Goal: Task Accomplishment & Management: Manage account settings

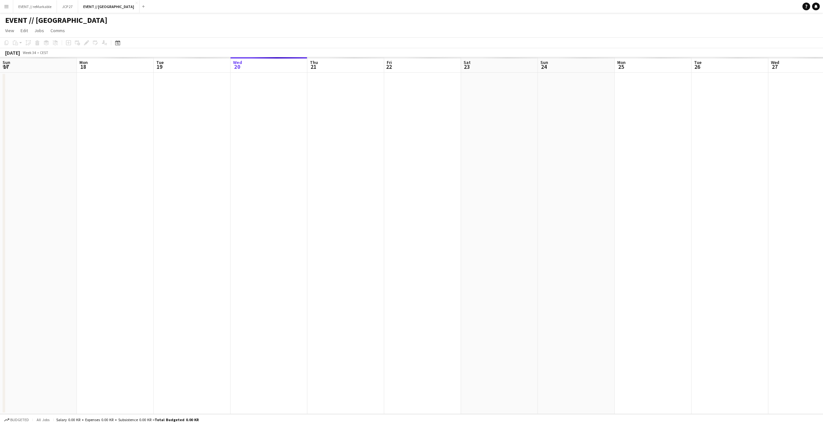
scroll to position [0, 154]
click at [135, 2] on app-icon "Close" at bounding box center [136, 3] width 3 height 3
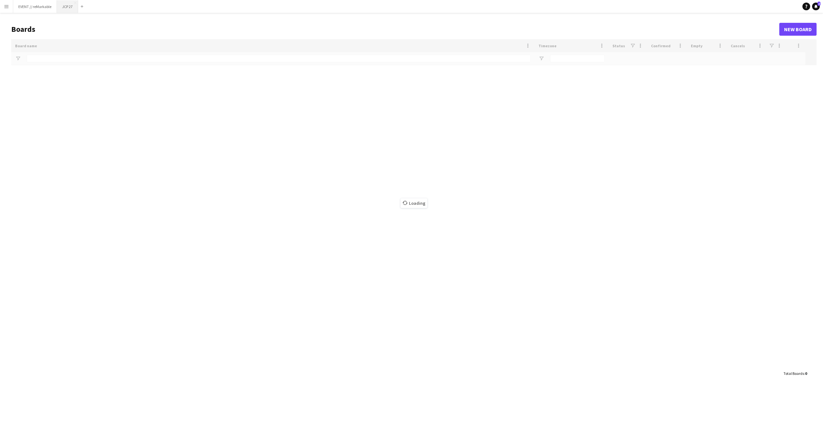
click at [65, 6] on button "JCP 27 Close" at bounding box center [67, 6] width 21 height 13
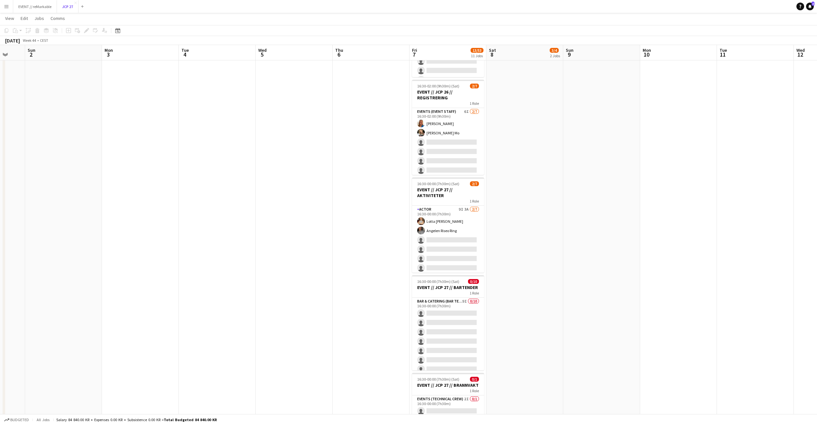
scroll to position [243, 0]
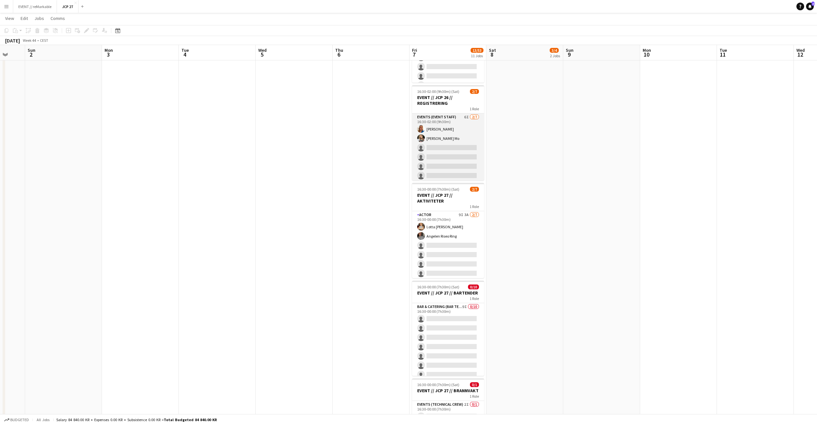
click at [453, 129] on app-card-role "Events (Event Staff) 6I [DATE] 16:30-02:00 (9h30m) [PERSON_NAME] [PERSON_NAME] …" at bounding box center [448, 152] width 72 height 78
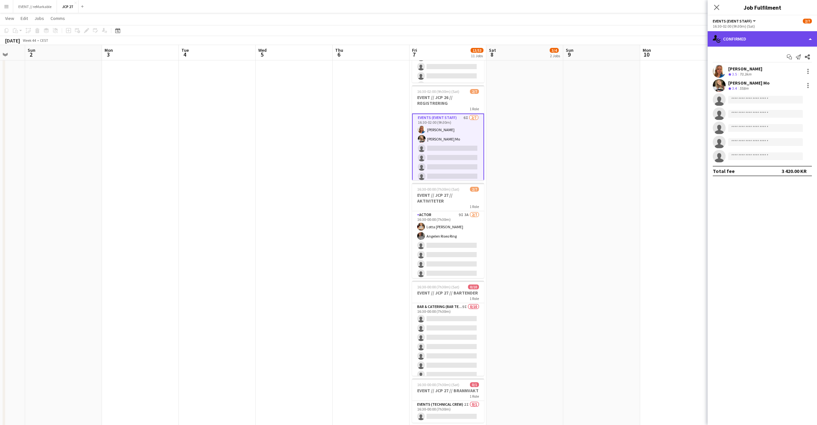
click at [732, 37] on div "single-neutral-actions-check-2 Confirmed" at bounding box center [761, 38] width 109 height 15
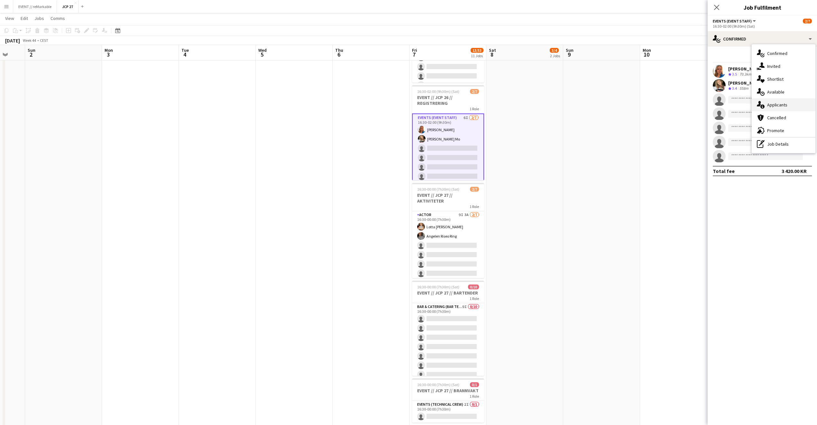
click at [774, 104] on div "single-neutral-actions-information Applicants" at bounding box center [783, 104] width 64 height 13
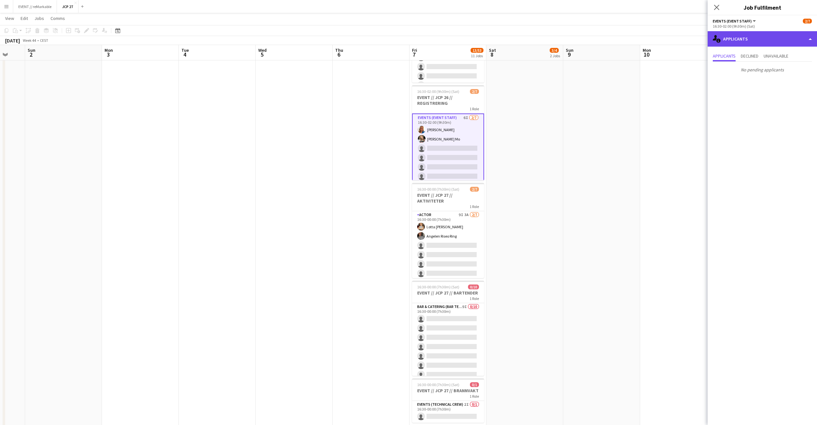
click at [745, 43] on div "single-neutral-actions-information Applicants" at bounding box center [761, 38] width 109 height 15
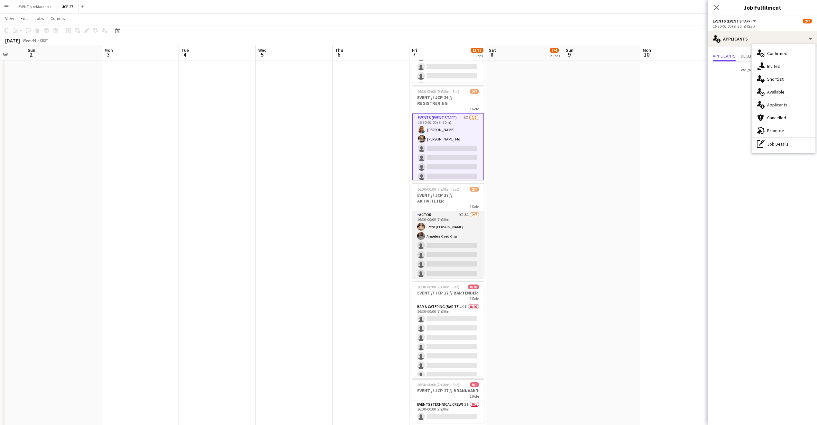
click at [444, 258] on app-card-role "Actor 9I 3A [DATE] 16:30-00:00 (7h30m) Lotta [PERSON_NAME] Riseo Ring single-ne…" at bounding box center [448, 250] width 72 height 78
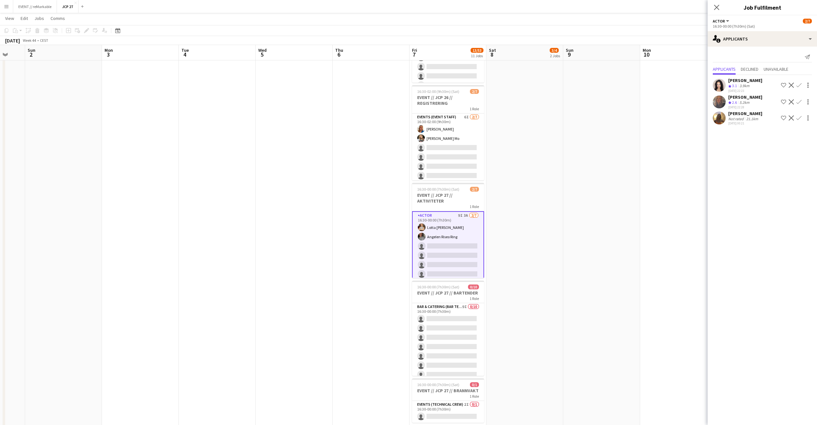
scroll to position [6, 0]
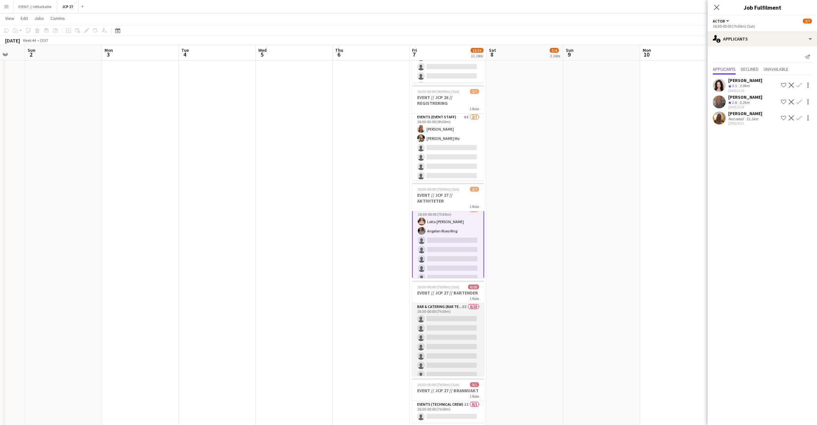
click at [456, 329] on app-card-role "Bar & Catering (Bar Tender) 9I 0/10 16:30-00:00 (7h30m) single-neutral-actions …" at bounding box center [448, 356] width 72 height 106
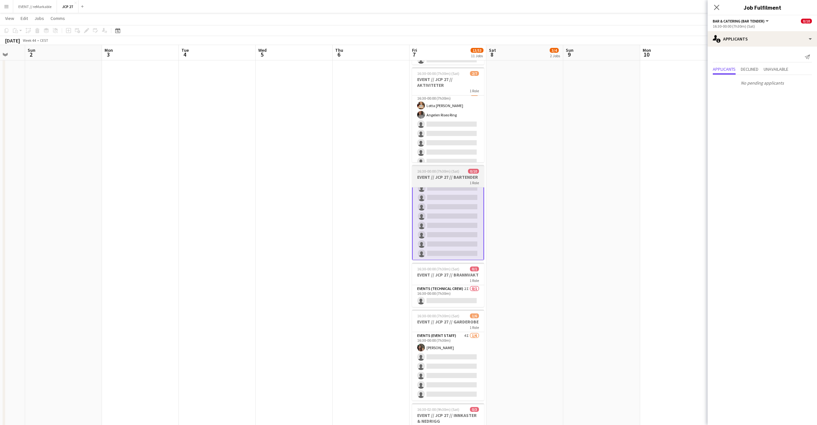
scroll to position [367, 0]
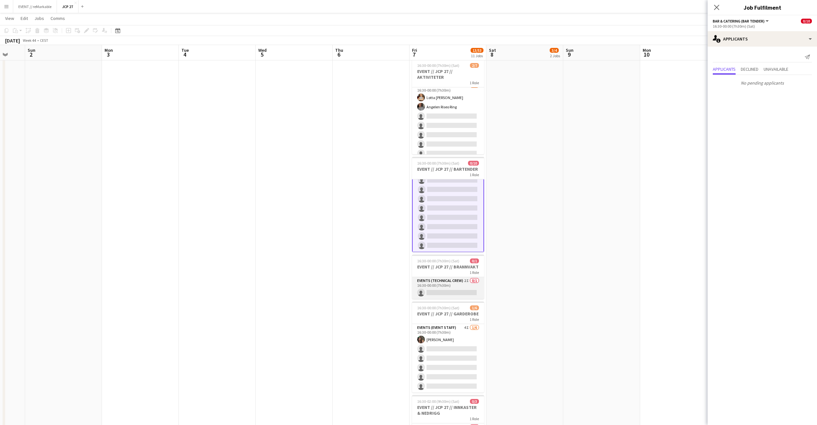
click at [446, 294] on app-card-role "Events (Technical Crew) 2I 0/1 16:30-00:00 (7h30m) single-neutral-actions" at bounding box center [448, 288] width 72 height 22
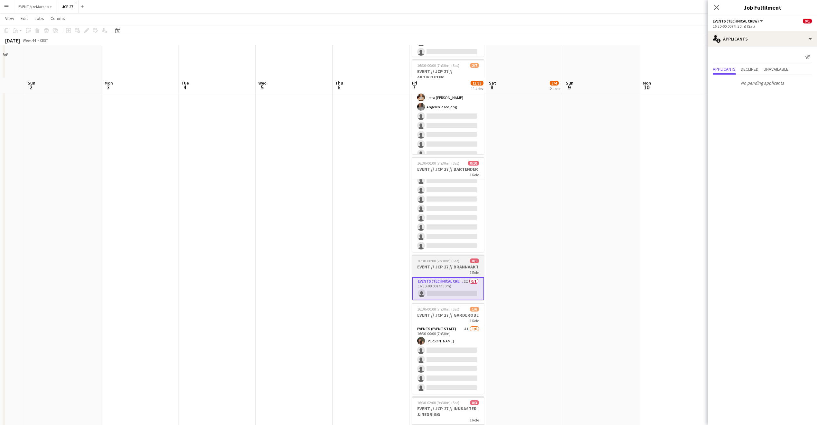
scroll to position [418, 0]
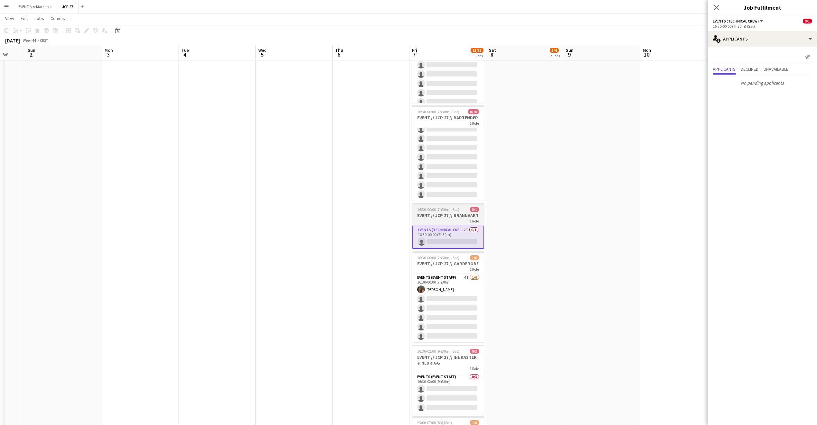
click at [446, 294] on app-card-role "Events (Event Staff) 4I [DATE] 16:30-00:00 (7h30m) [PERSON_NAME] single-neutral…" at bounding box center [448, 308] width 72 height 68
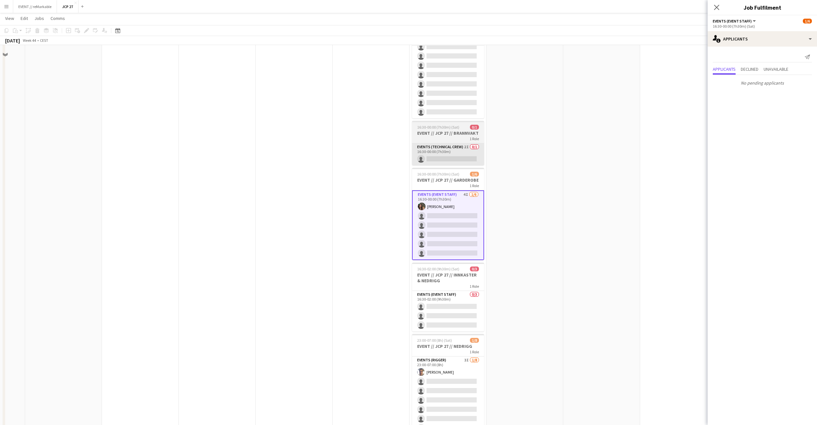
scroll to position [501, 0]
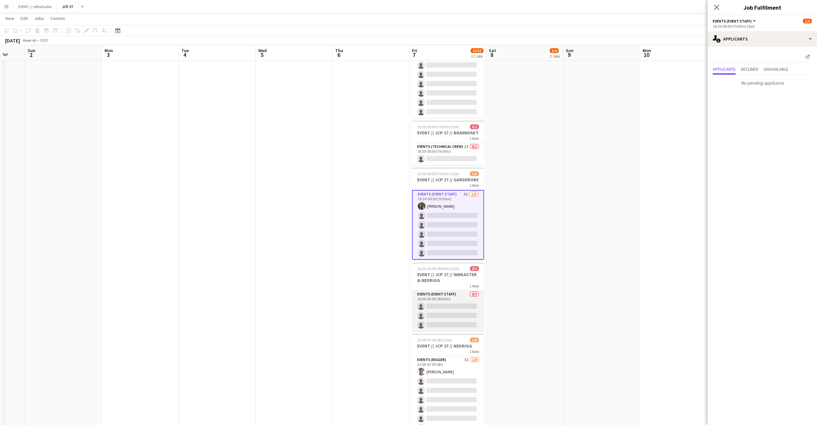
click at [445, 310] on app-card-role "Events (Event Staff) 0/3 16:30-02:00 (9h30m) single-neutral-actions single-neut…" at bounding box center [448, 311] width 72 height 41
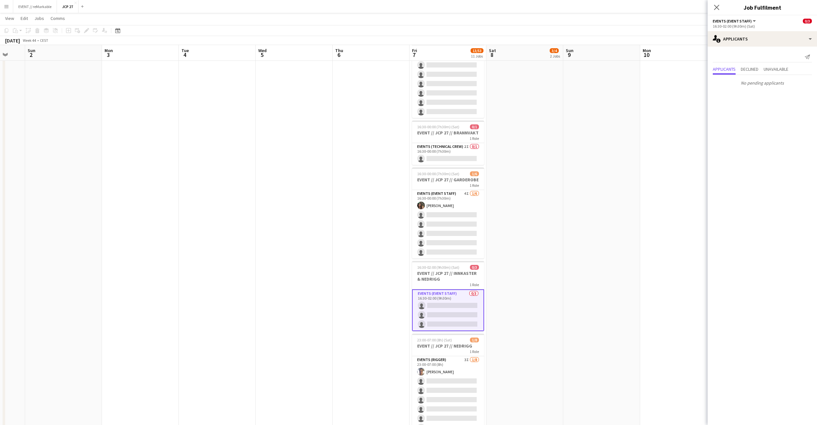
scroll to position [551, 0]
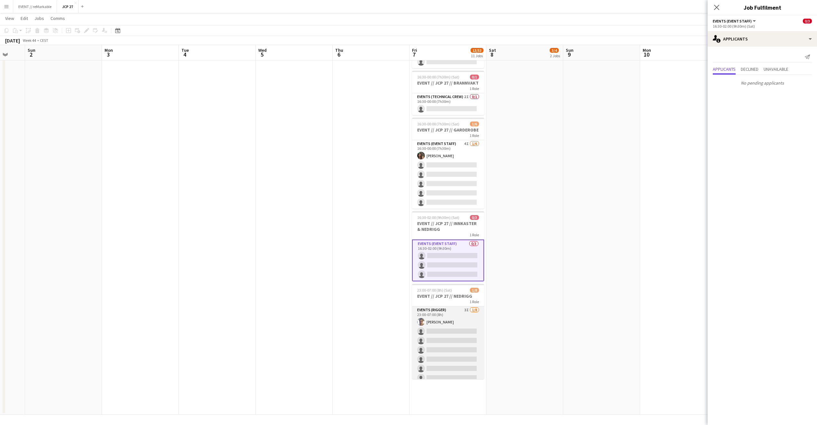
click at [445, 355] on app-card-role "Events (Rigger) 3I [DATE] 23:00-07:00 (8h) [PERSON_NAME] single-neutral-actions…" at bounding box center [448, 349] width 72 height 87
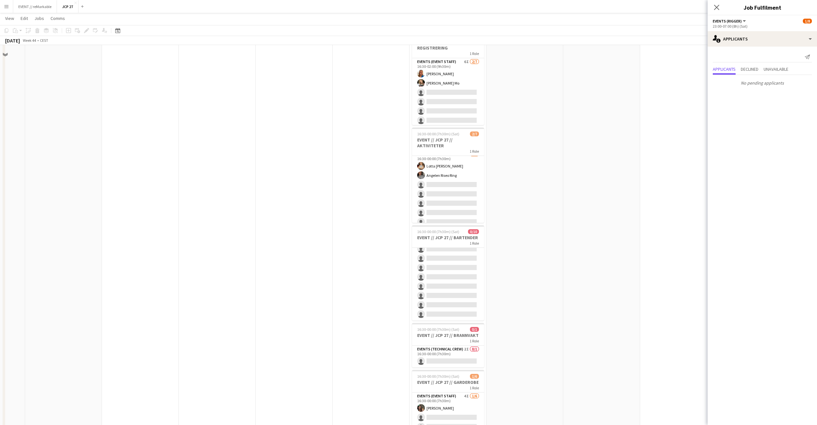
scroll to position [0, 0]
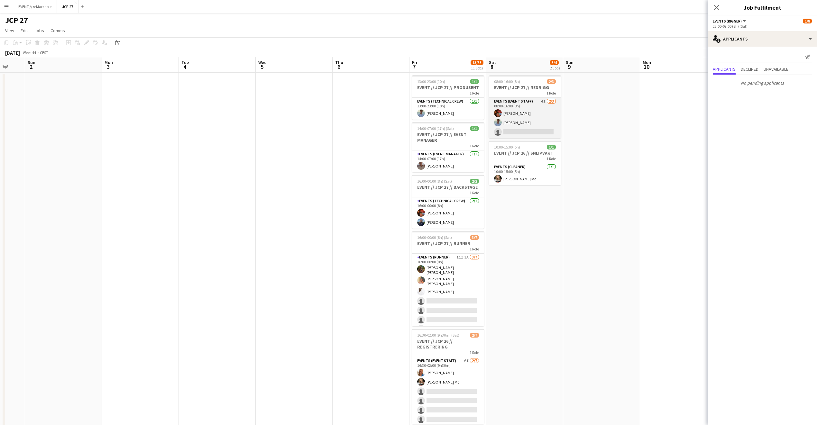
click at [509, 128] on app-card-role "Events (Event Staff) 4I [DATE] 08:00-16:00 (8h) [PERSON_NAME] [PERSON_NAME] Næs…" at bounding box center [525, 118] width 72 height 41
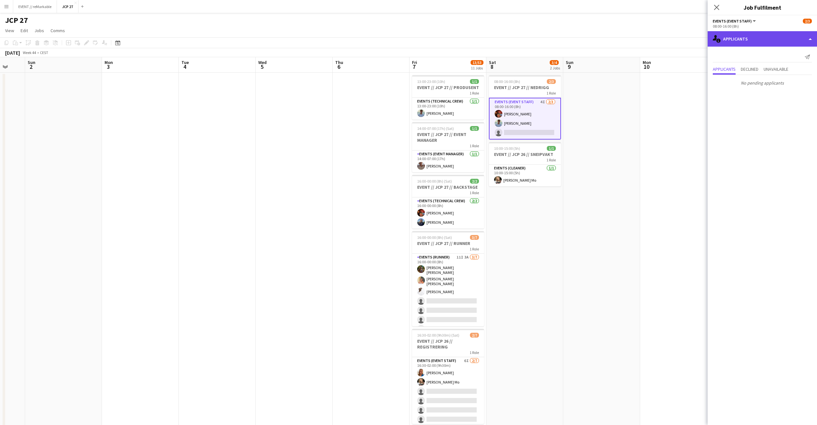
click at [748, 32] on div "single-neutral-actions-information Applicants" at bounding box center [761, 38] width 109 height 15
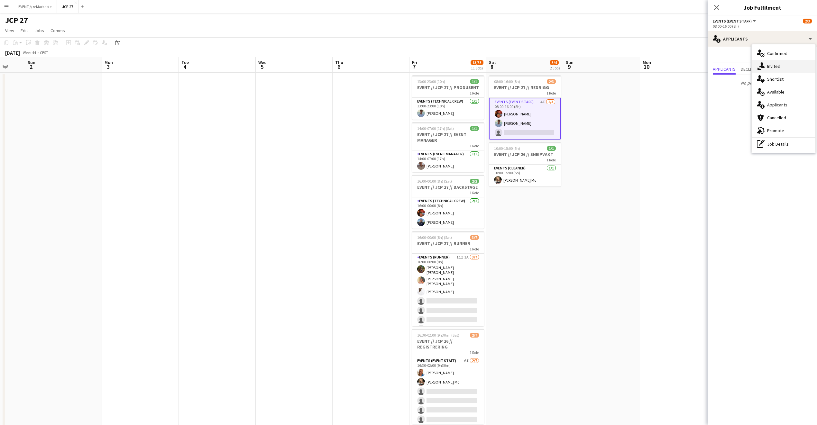
click at [767, 67] on div "single-neutral-actions-share-1 Invited" at bounding box center [783, 66] width 64 height 13
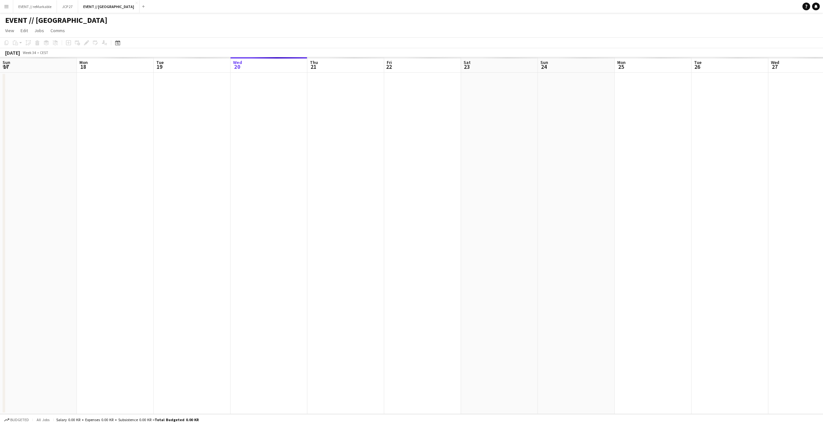
scroll to position [0, 154]
click at [27, 6] on button "EVENT // reMarkable Close" at bounding box center [35, 6] width 44 height 13
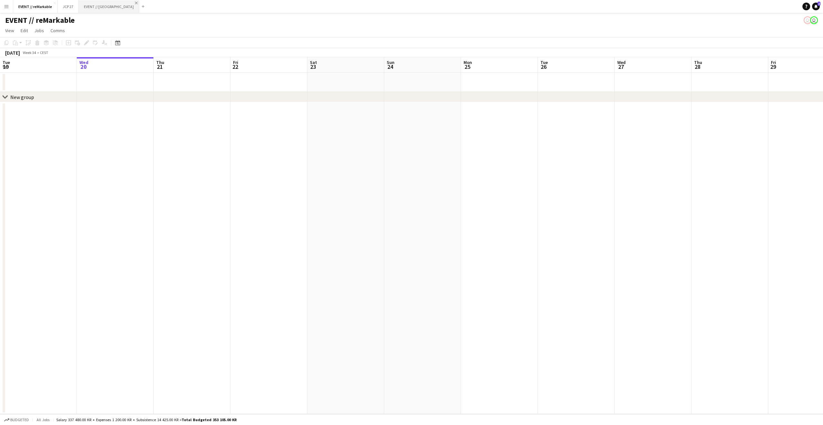
click at [135, 4] on app-icon "Close" at bounding box center [136, 3] width 3 height 3
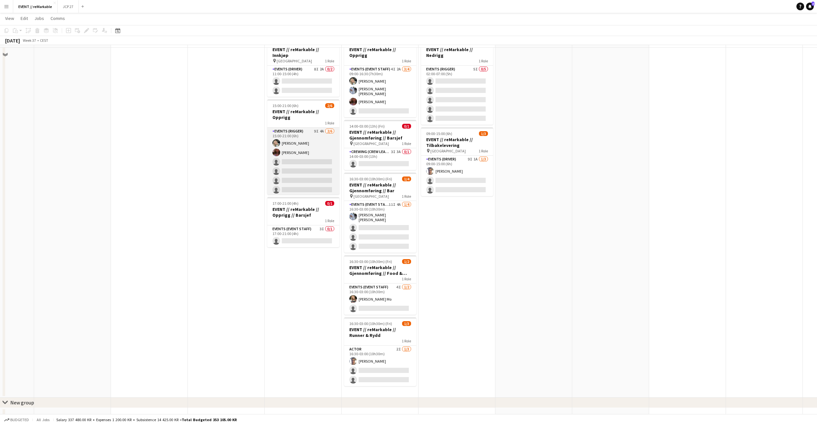
scroll to position [0, 0]
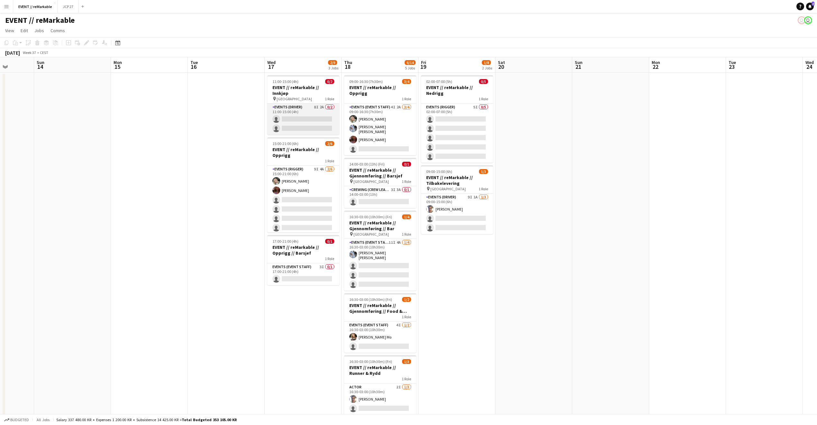
click at [297, 126] on app-card-role "Events (Driver) 8I 2A 0/2 11:00-15:00 (4h) single-neutral-actions single-neutra…" at bounding box center [303, 119] width 72 height 31
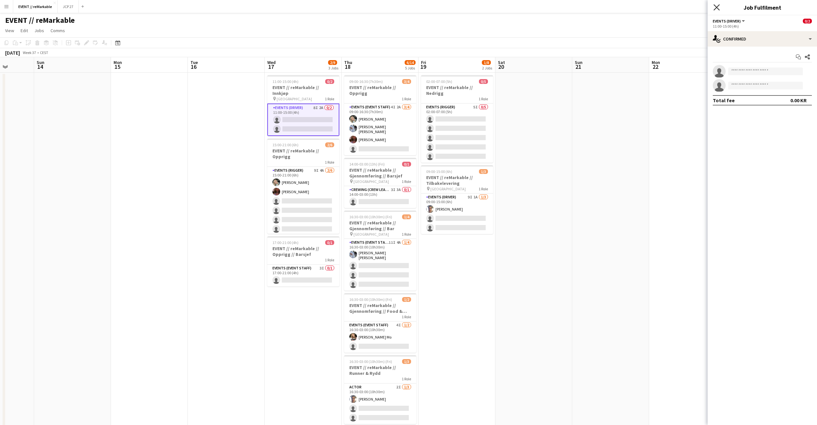
click at [714, 8] on icon "Close pop-in" at bounding box center [716, 7] width 6 height 6
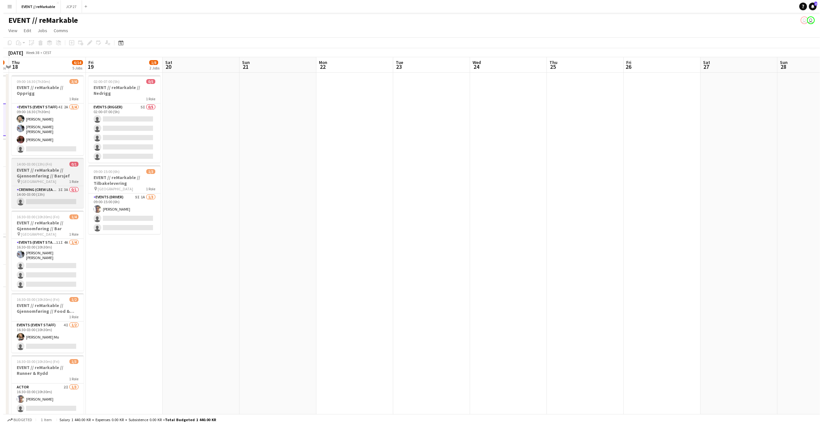
scroll to position [0, 212]
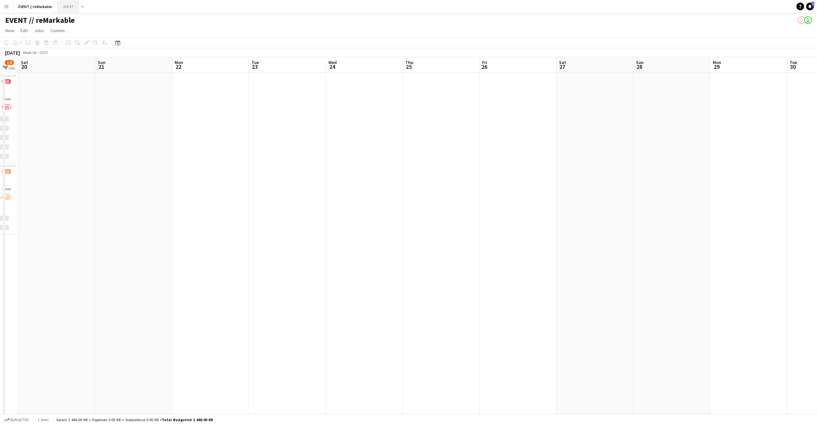
click at [68, 9] on button "JCP 27 Close" at bounding box center [68, 6] width 21 height 13
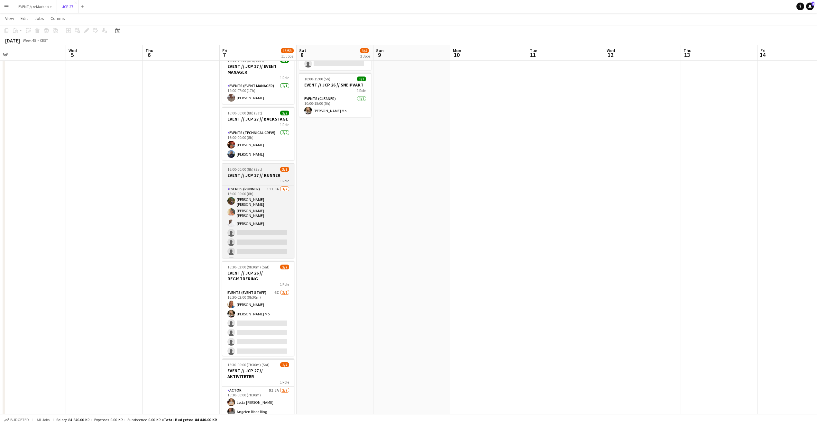
scroll to position [67, 0]
click at [259, 244] on app-card-role "Events (Runner) 11I 3A 3/7 16:00-00:00 (8h) Sarah Elise Getaz Hannah Ludivia Ro…" at bounding box center [258, 227] width 72 height 82
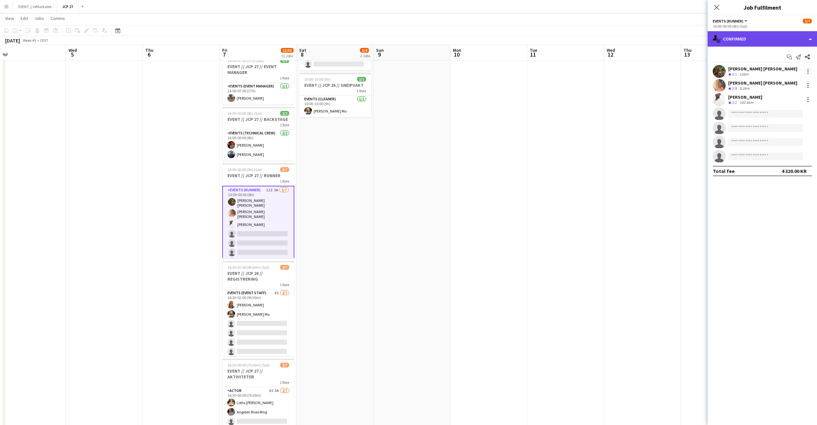
click at [733, 35] on div "single-neutral-actions-check-2 Confirmed" at bounding box center [761, 38] width 109 height 15
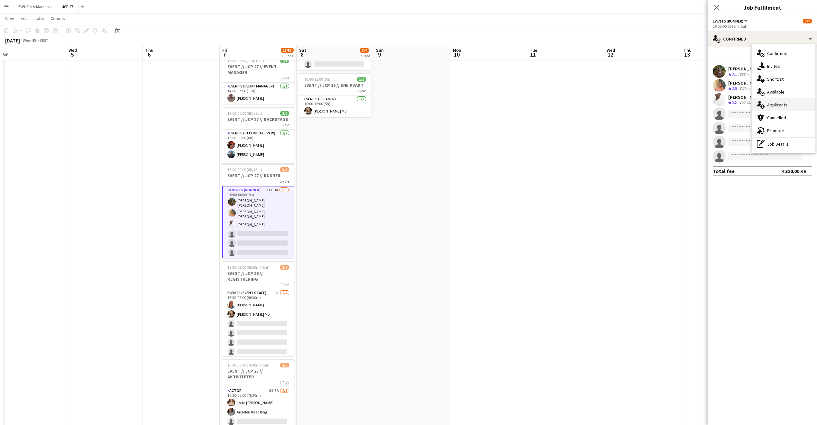
click at [793, 100] on div "single-neutral-actions-information Applicants" at bounding box center [783, 104] width 64 height 13
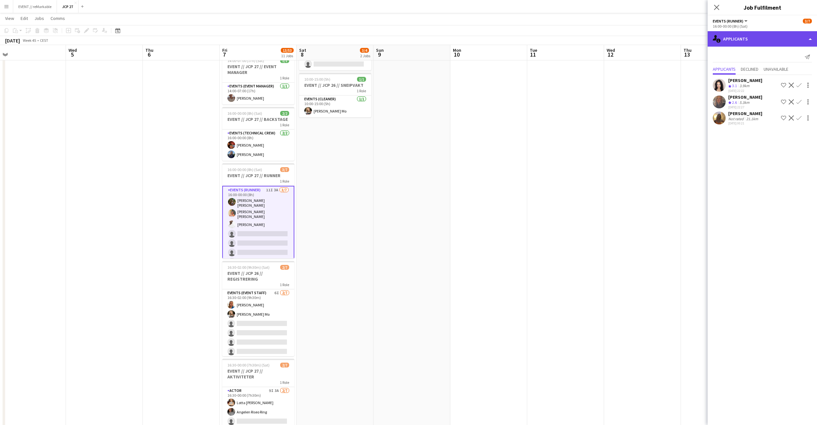
click at [742, 41] on div "single-neutral-actions-information Applicants" at bounding box center [761, 38] width 109 height 15
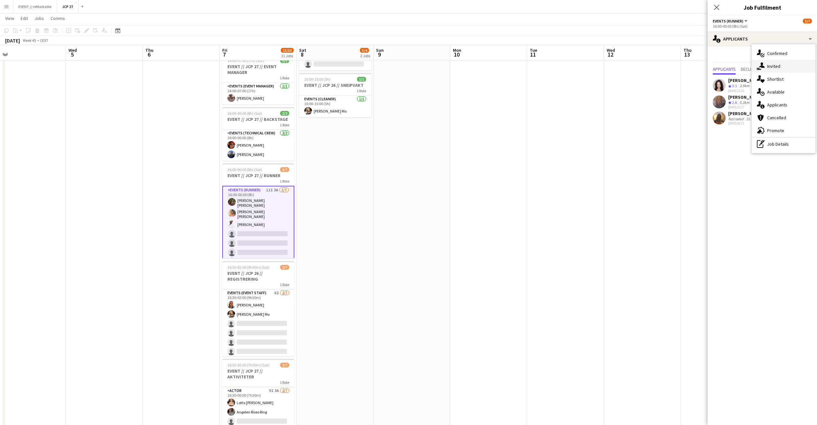
click at [784, 69] on div "single-neutral-actions-share-1 Invited" at bounding box center [783, 66] width 64 height 13
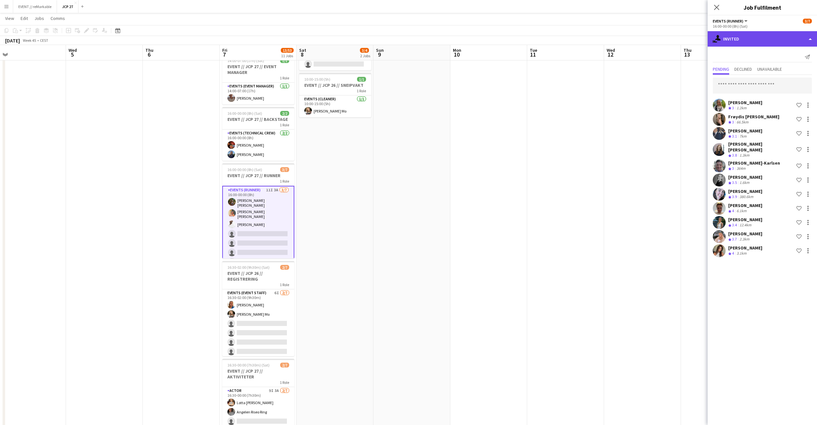
click at [747, 35] on div "single-neutral-actions-share-1 Invited" at bounding box center [761, 38] width 109 height 15
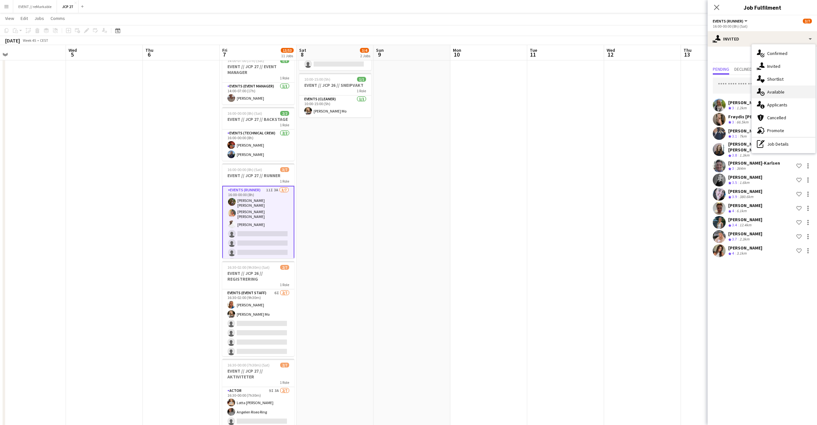
click at [786, 96] on div "single-neutral-actions-upload Available" at bounding box center [783, 92] width 64 height 13
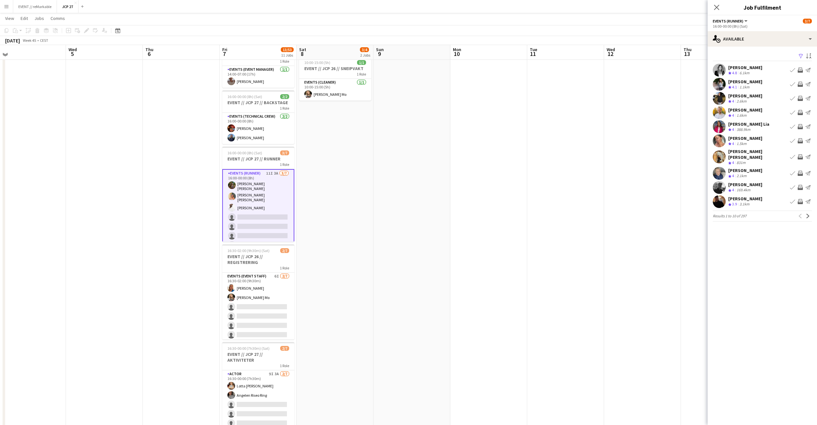
scroll to position [83, 0]
click at [808, 214] on app-icon "Next" at bounding box center [807, 216] width 5 height 5
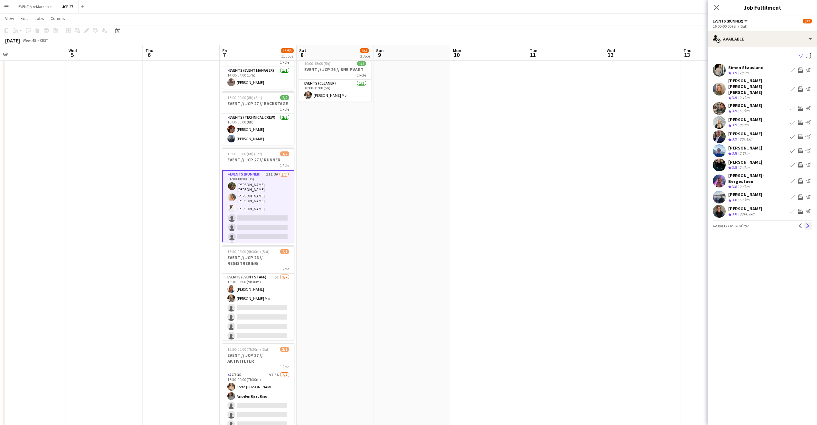
click at [808, 223] on app-icon "Next" at bounding box center [807, 225] width 5 height 5
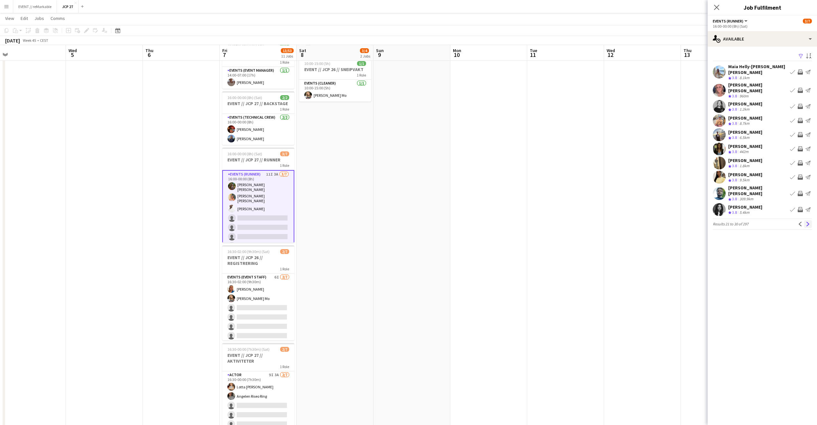
click at [807, 222] on app-icon "Next" at bounding box center [807, 224] width 5 height 5
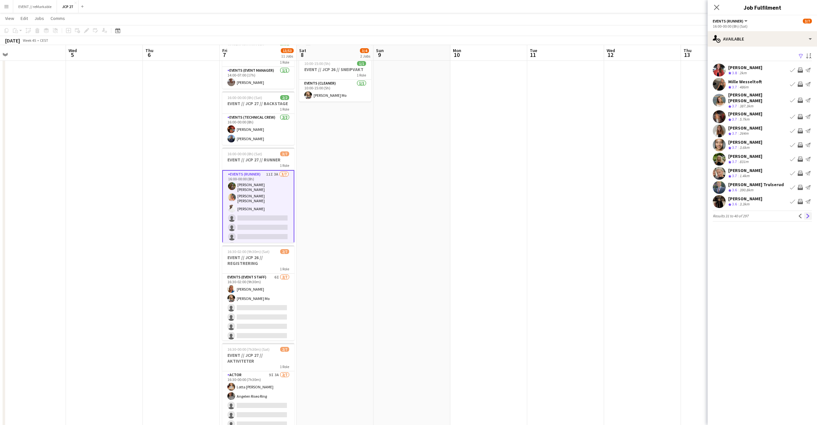
click at [807, 214] on app-icon "Next" at bounding box center [807, 216] width 5 height 5
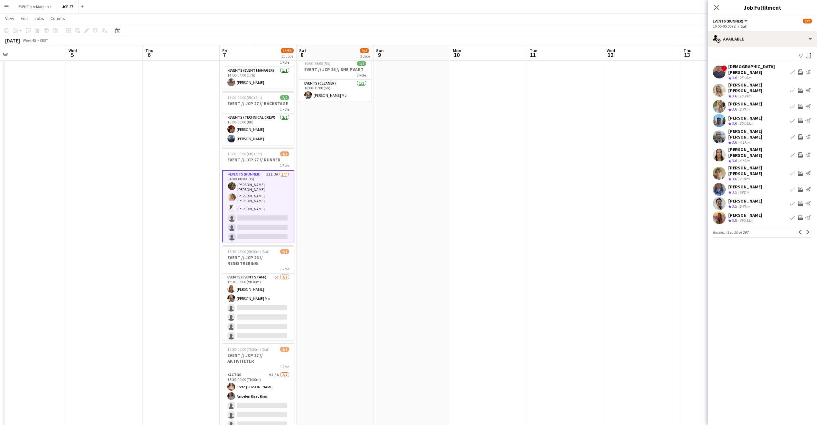
click at [770, 211] on div "Helene Johansen Crew rating 3.5 390.3km Book crew Invite crew Send notification" at bounding box center [761, 217] width 109 height 13
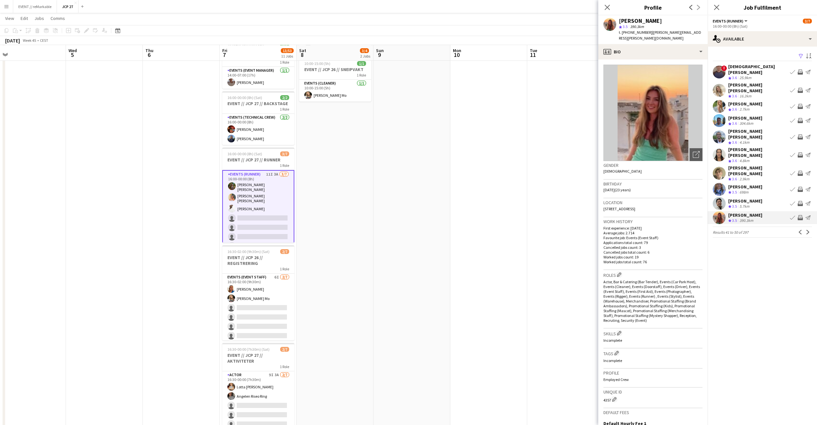
click at [266, 213] on app-card-role "Events (Runner) 11I 3A 3/7 16:00-00:00 (8h) Sarah Elise Getaz Hannah Ludivia Ro…" at bounding box center [258, 211] width 72 height 83
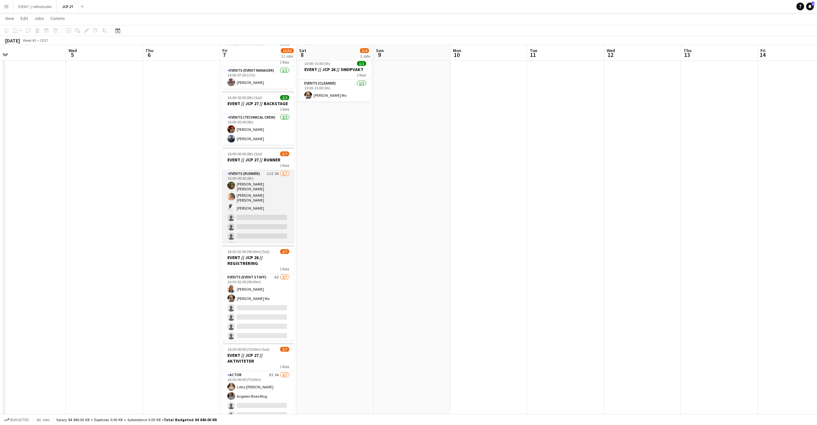
click at [266, 214] on app-card-role "Events (Runner) 11I 3A 3/7 16:00-00:00 (8h) Sarah Elise Getaz Hannah Ludivia Ro…" at bounding box center [258, 211] width 72 height 82
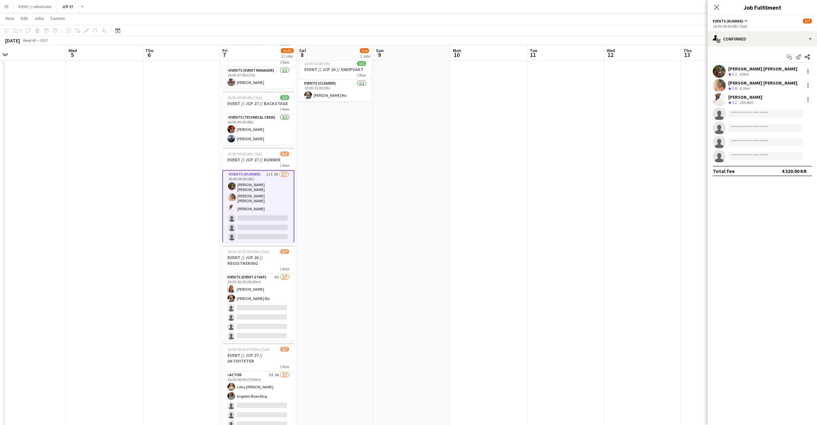
click at [266, 214] on app-card-role "Events (Runner) 11I 3A 3/7 16:00-00:00 (8h) Sarah Elise Getaz Hannah Ludivia Ro…" at bounding box center [258, 211] width 72 height 83
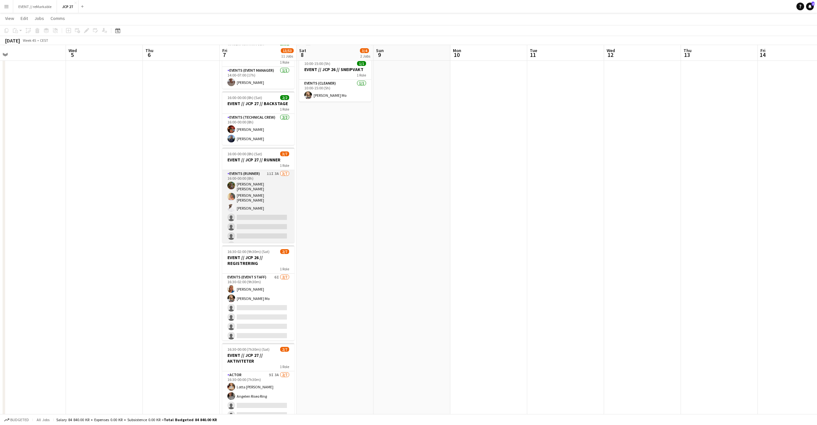
click at [266, 214] on app-card-role "Events (Runner) 11I 3A 3/7 16:00-00:00 (8h) Sarah Elise Getaz Hannah Ludivia Ro…" at bounding box center [258, 211] width 72 height 82
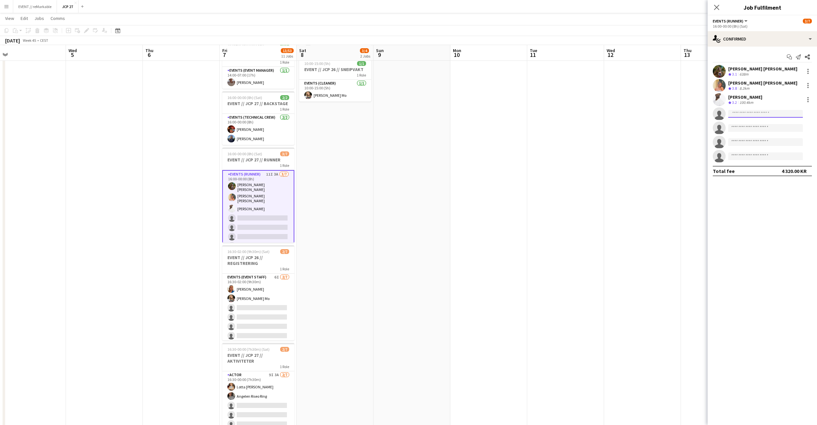
click at [745, 116] on input at bounding box center [765, 114] width 75 height 8
click at [744, 38] on div "single-neutral-actions-check-2 Confirmed" at bounding box center [761, 38] width 109 height 15
click at [762, 69] on icon "single-neutral-actions-share-1" at bounding box center [761, 66] width 8 height 8
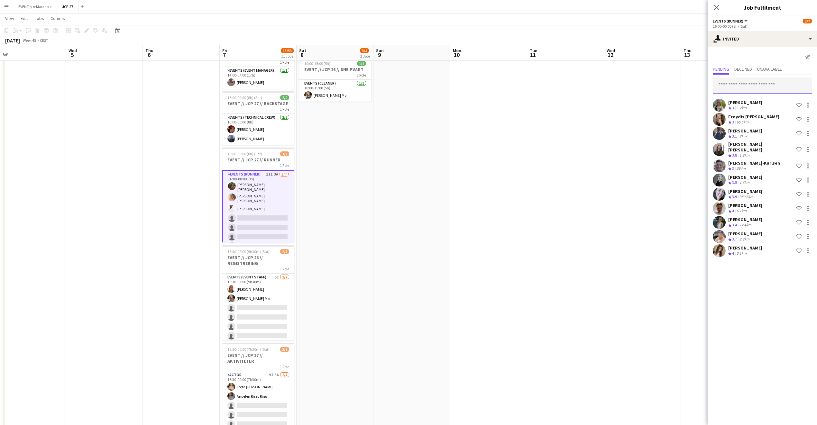
click at [754, 78] on input "text" at bounding box center [761, 85] width 99 height 16
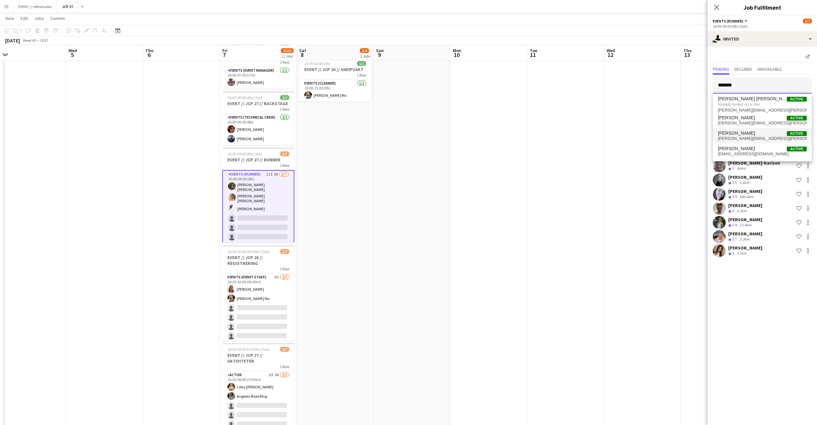
type input "******"
click at [743, 136] on span "helene.h.johansen@gmail.com" at bounding box center [762, 138] width 89 height 5
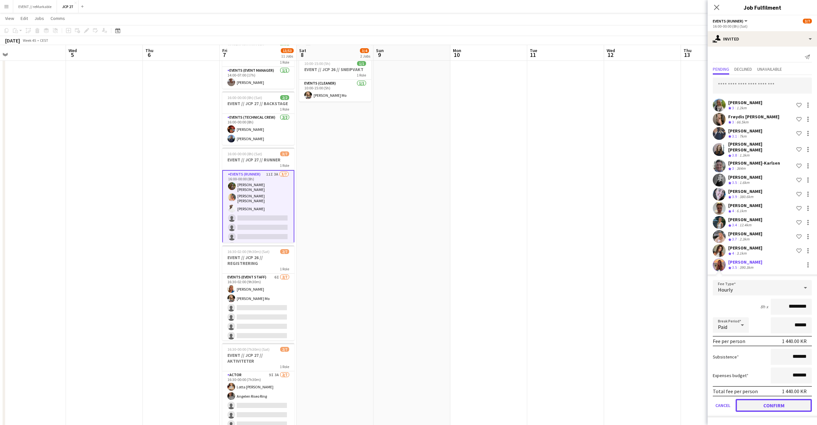
click at [771, 403] on button "Confirm" at bounding box center [773, 405] width 76 height 13
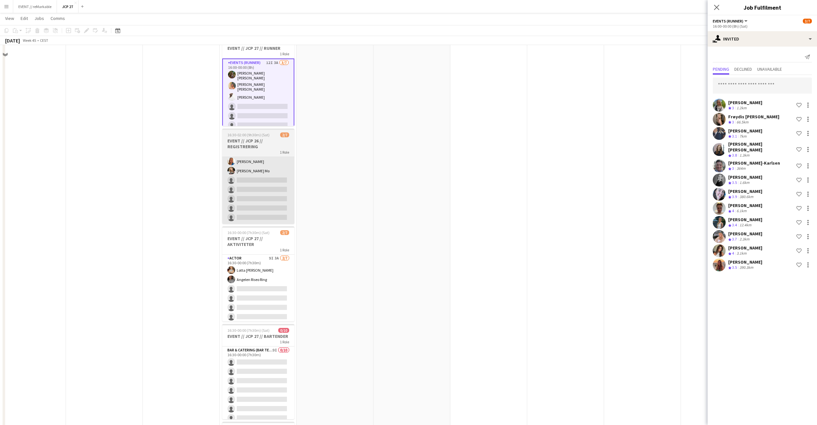
scroll to position [285, 0]
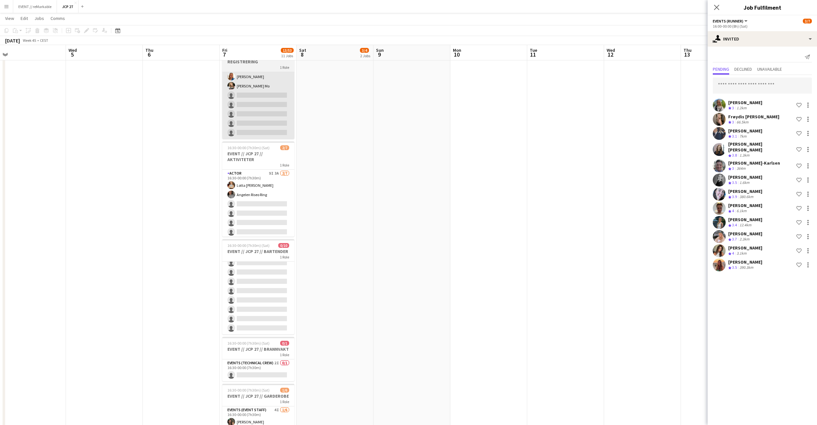
click at [256, 279] on app-card-role "Bar & Catering (Bar Tender) 9I 0/10 16:30-00:00 (7h30m) single-neutral-actions …" at bounding box center [258, 282] width 72 height 106
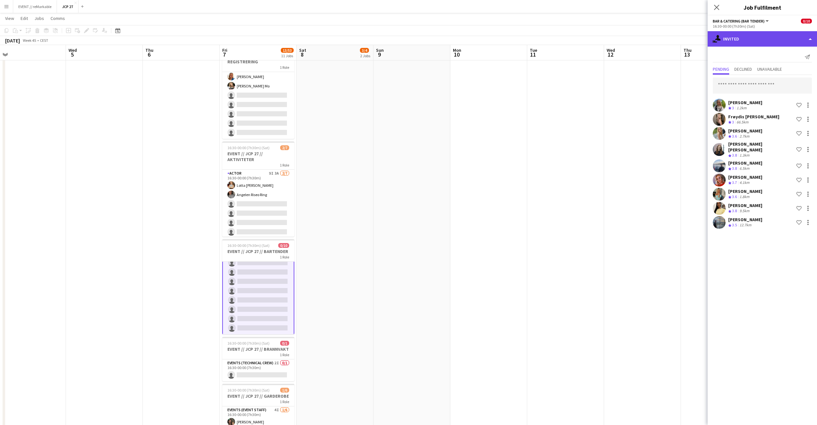
click at [735, 41] on div "single-neutral-actions-share-1 Invited" at bounding box center [761, 38] width 109 height 15
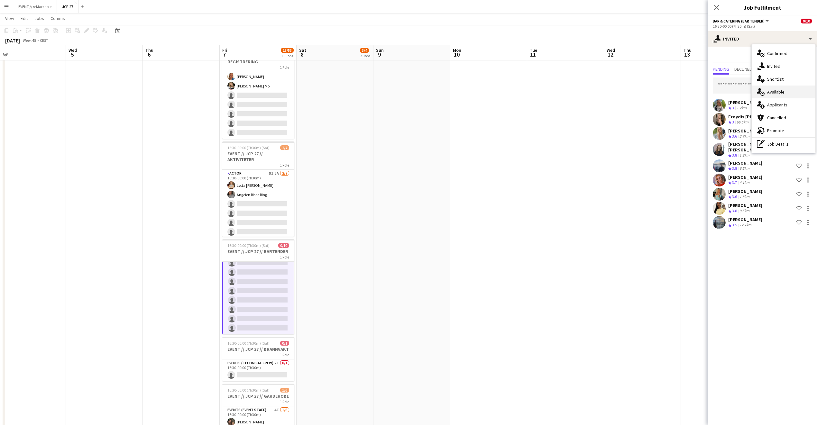
click at [804, 94] on div "single-neutral-actions-upload Available" at bounding box center [783, 92] width 64 height 13
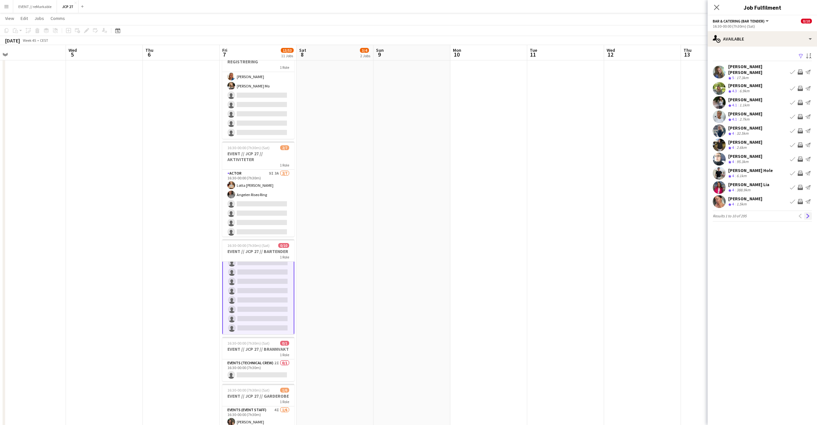
click at [809, 214] on app-icon "Next" at bounding box center [807, 216] width 5 height 5
click at [766, 66] on div "Martine Cecilie Karlson" at bounding box center [757, 70] width 59 height 12
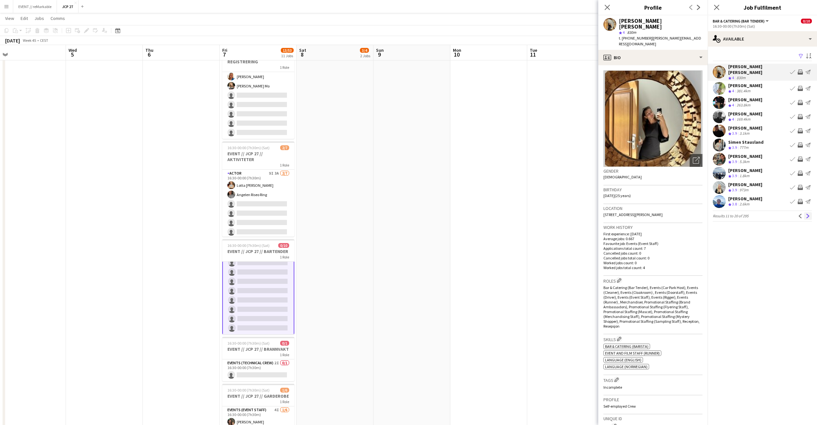
click at [810, 212] on button "Next" at bounding box center [808, 216] width 8 height 8
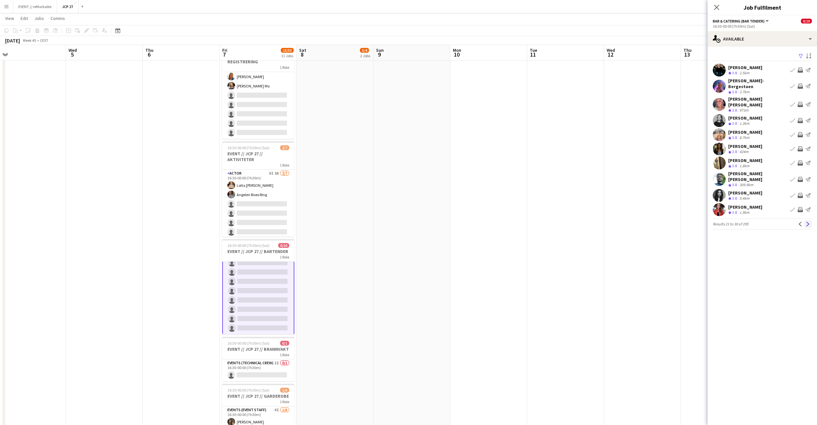
click at [810, 220] on button "Next" at bounding box center [808, 224] width 8 height 8
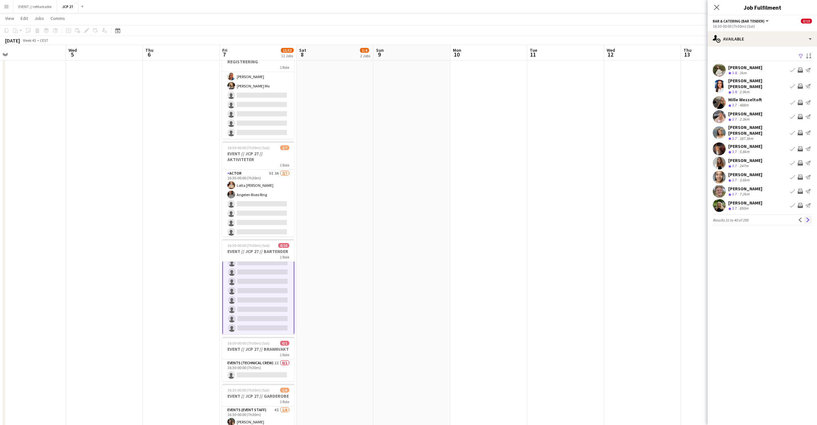
click at [810, 216] on button "Next" at bounding box center [808, 220] width 8 height 8
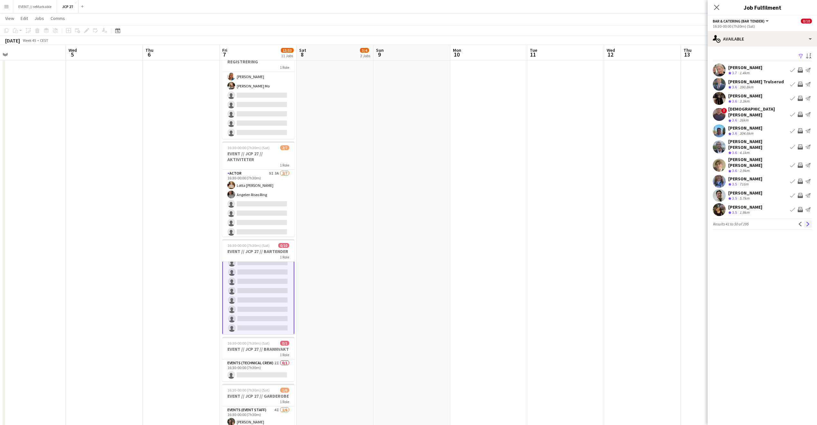
click at [810, 220] on button "Next" at bounding box center [808, 224] width 8 height 8
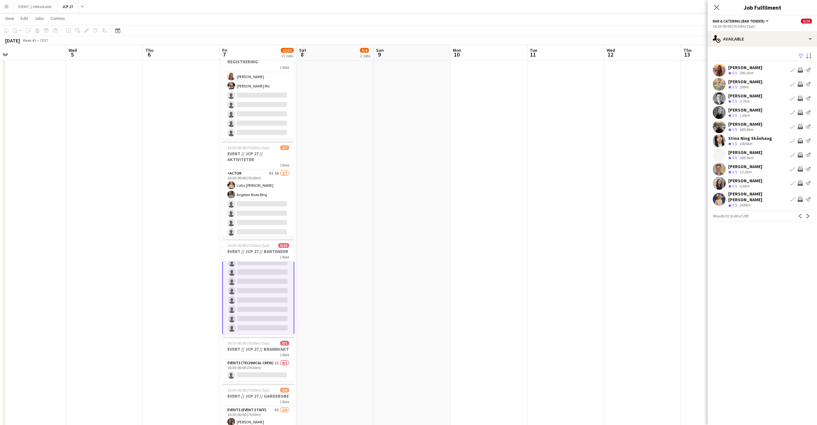
click at [733, 112] on div "Iselin Sortehaug" at bounding box center [745, 110] width 34 height 6
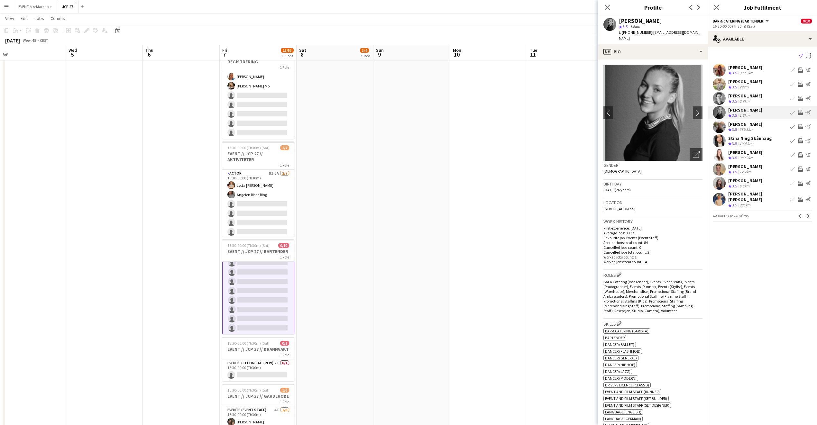
click at [732, 124] on div "Ane Brovold" at bounding box center [745, 124] width 34 height 6
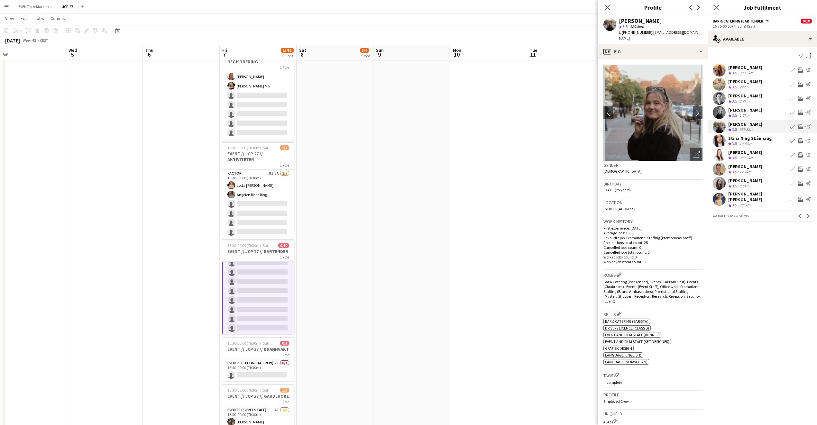
click at [737, 135] on div "Stina Ning Skånhaug" at bounding box center [750, 138] width 44 height 6
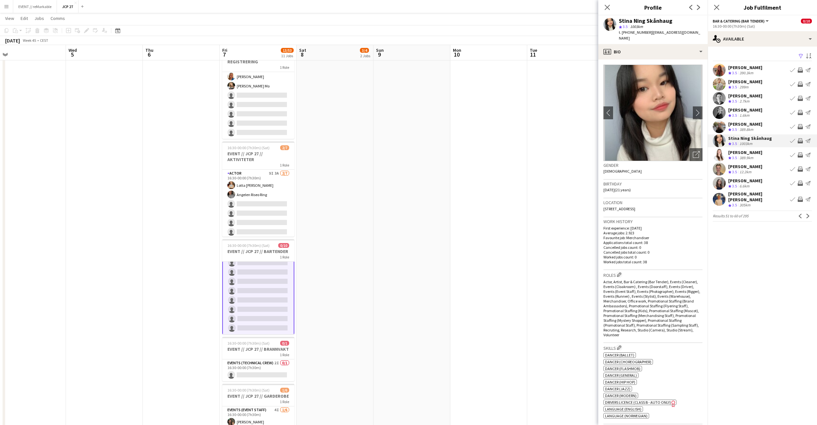
click at [737, 155] on div "Magnhild Hummel" at bounding box center [745, 153] width 34 height 6
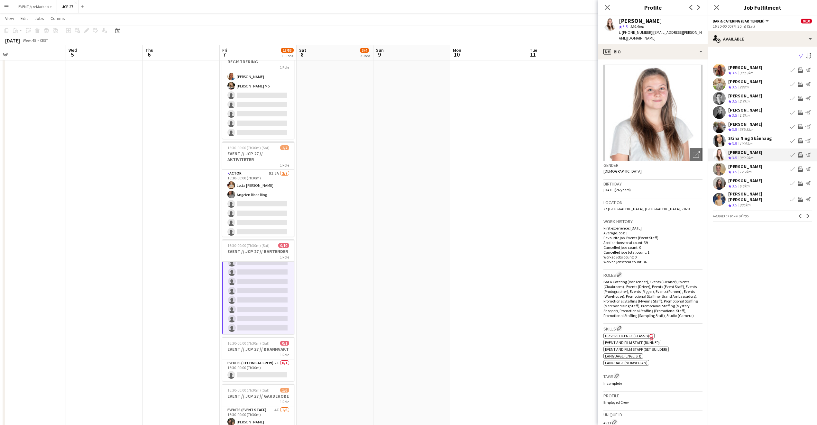
click at [738, 159] on div "389.9km" at bounding box center [746, 157] width 16 height 5
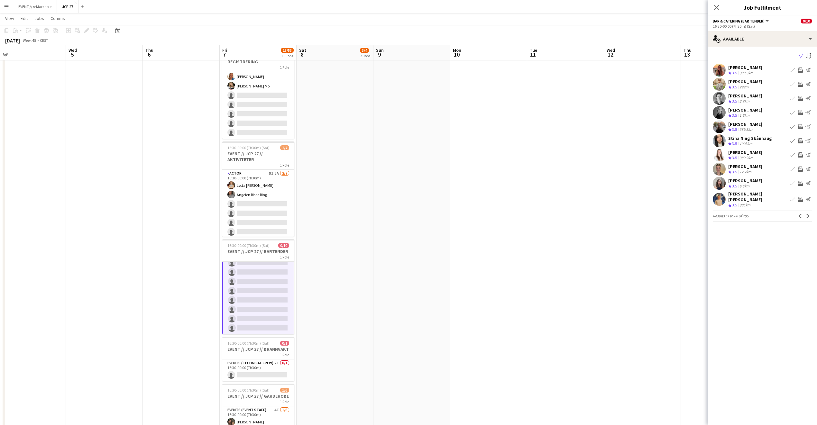
click at [739, 164] on div "jonathan lund grøholdt" at bounding box center [745, 167] width 34 height 6
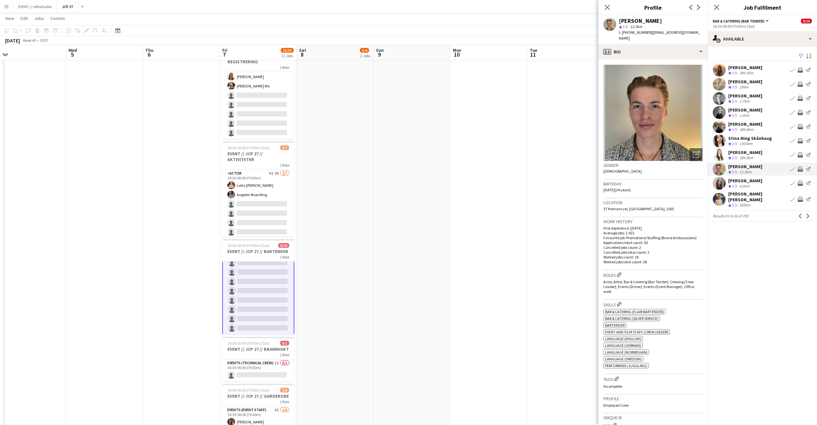
click at [742, 180] on div "Maya Bendigtsen Olsen" at bounding box center [745, 181] width 34 height 6
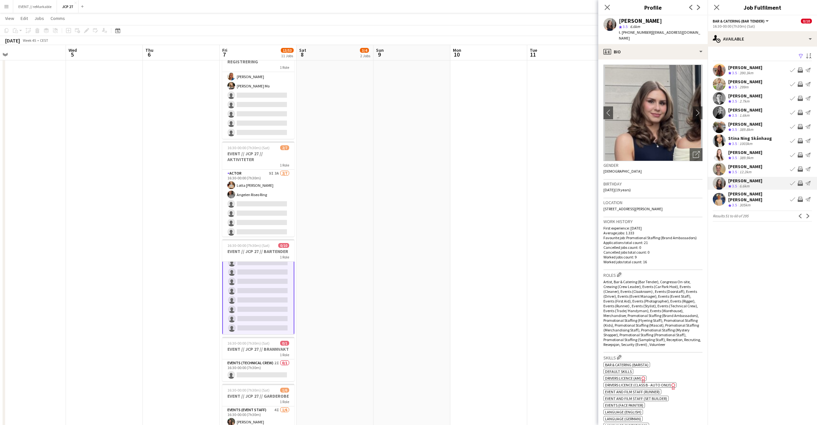
click at [755, 203] on div "Crew rating 3.5 305km" at bounding box center [757, 205] width 59 height 5
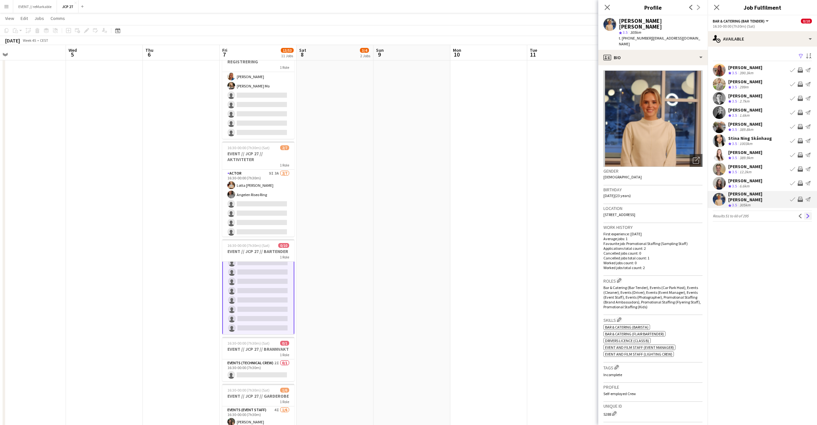
click at [810, 212] on button "Next" at bounding box center [808, 216] width 8 height 8
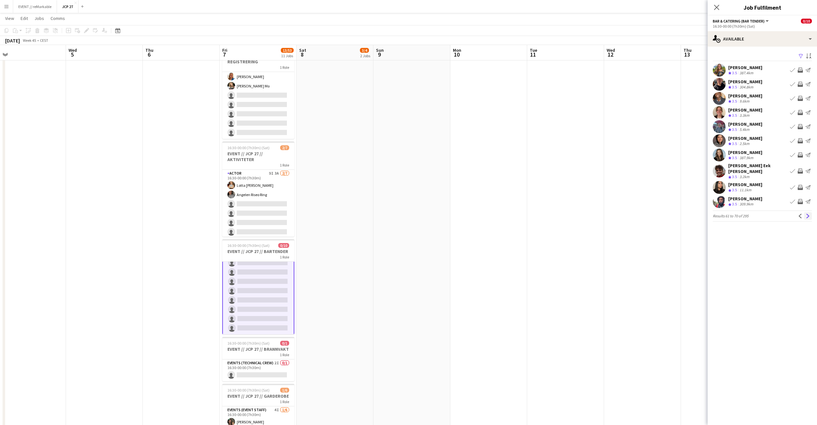
click at [810, 213] on button "Next" at bounding box center [808, 216] width 8 height 8
click at [771, 69] on div "Oscar Hallberg Crew rating 3.5 5km Book crew Invite crew Send notification" at bounding box center [761, 70] width 109 height 13
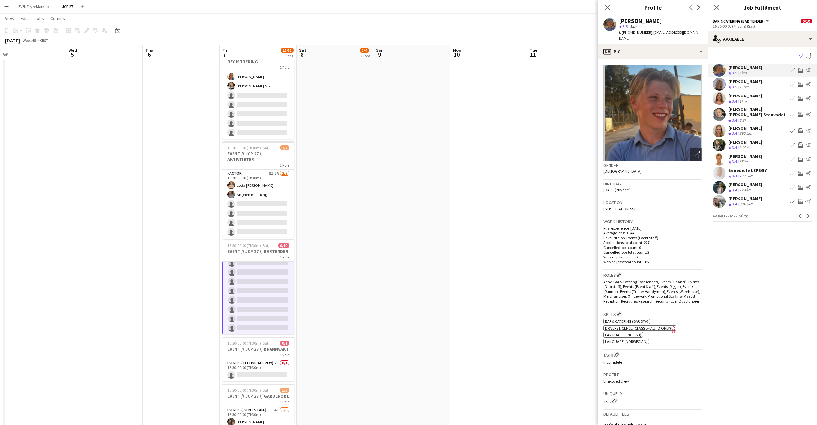
click at [781, 80] on div "Maria Egeland Crew rating 3.5 1.9km Book crew Invite crew Send notification" at bounding box center [761, 84] width 109 height 13
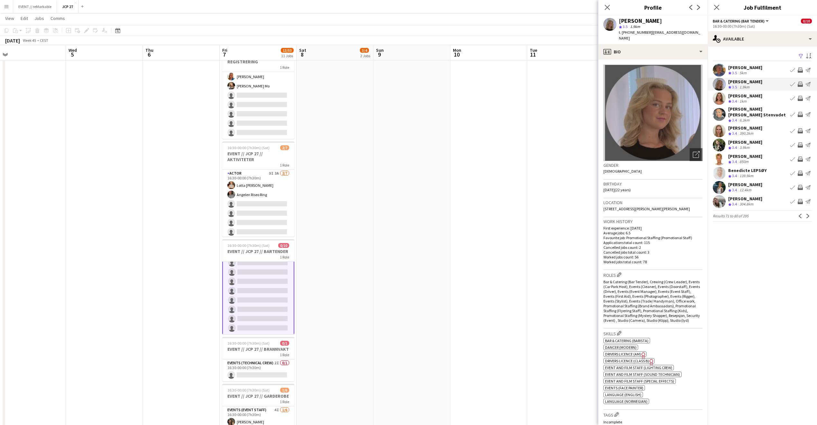
click at [808, 86] on app-icon "Send notification" at bounding box center [807, 84] width 5 height 5
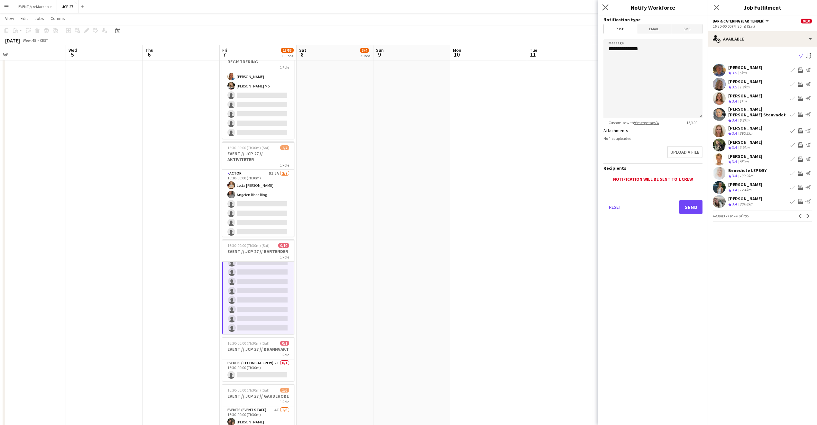
click at [602, 10] on app-icon "Close pop-in" at bounding box center [605, 7] width 9 height 9
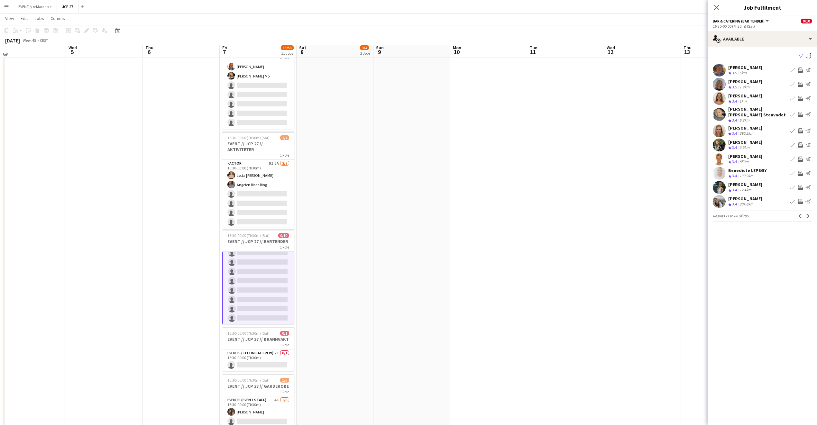
scroll to position [297, 0]
click at [748, 183] on div "Celine Forsland" at bounding box center [745, 185] width 34 height 6
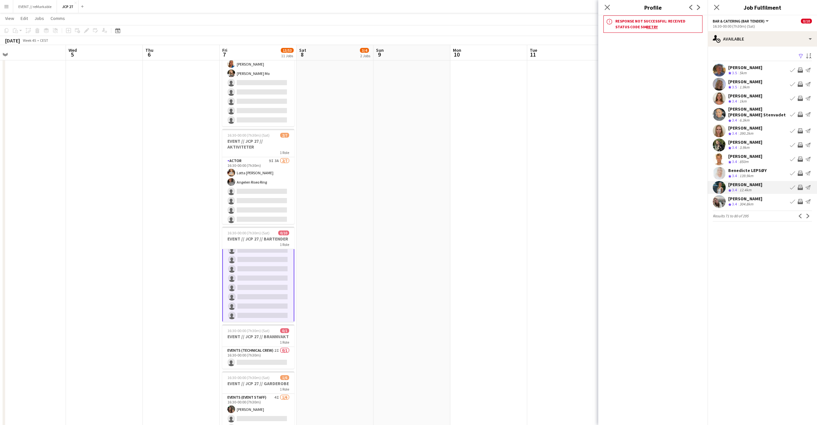
click at [750, 198] on div "Maja Aasheim" at bounding box center [745, 199] width 34 height 6
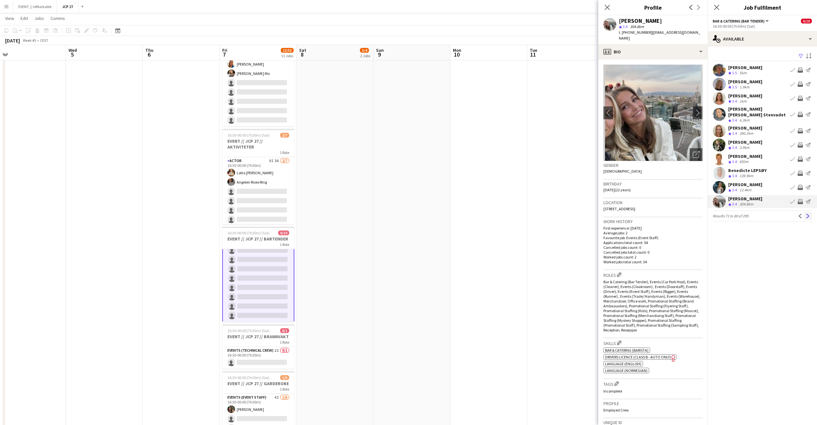
click at [804, 219] on button "Next" at bounding box center [808, 216] width 8 height 8
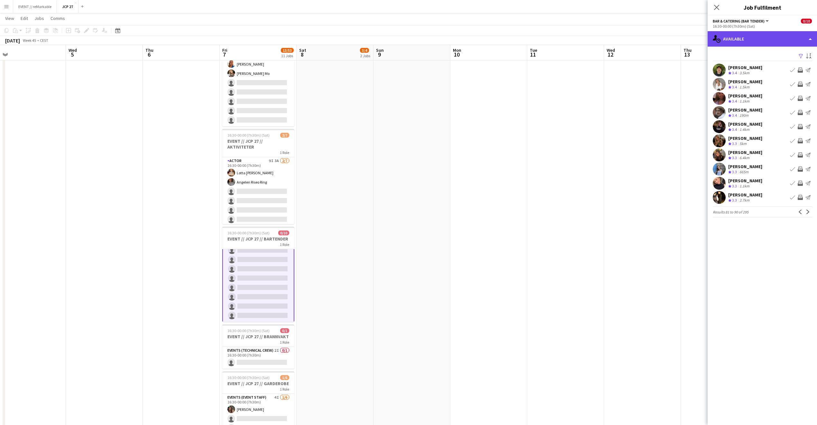
click at [737, 44] on div "single-neutral-actions-upload Available" at bounding box center [761, 38] width 109 height 15
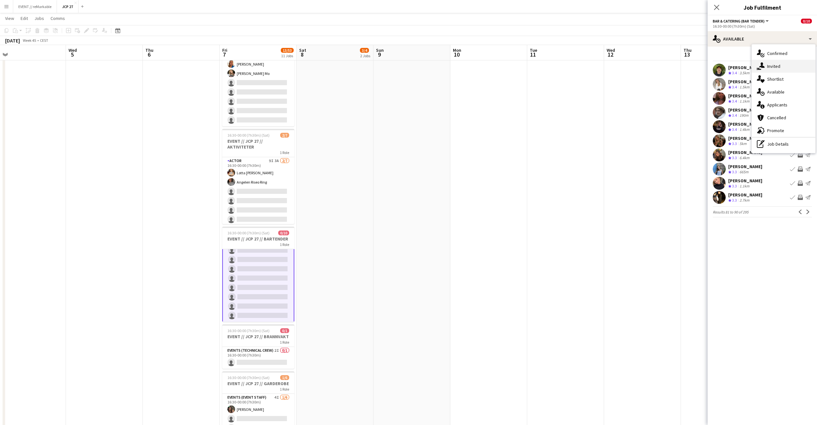
click at [767, 63] on div "single-neutral-actions-share-1 Invited" at bounding box center [783, 66] width 64 height 13
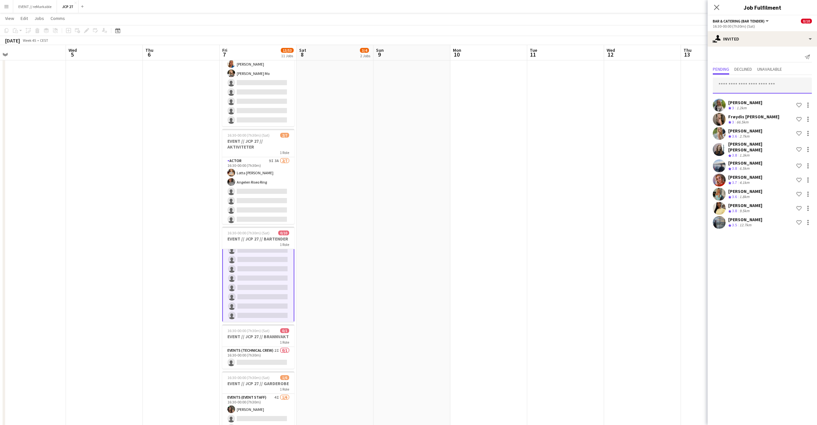
click at [752, 83] on input "text" at bounding box center [761, 85] width 99 height 16
type input "******"
click at [744, 115] on span "Jesper Roth Active" at bounding box center [762, 116] width 89 height 5
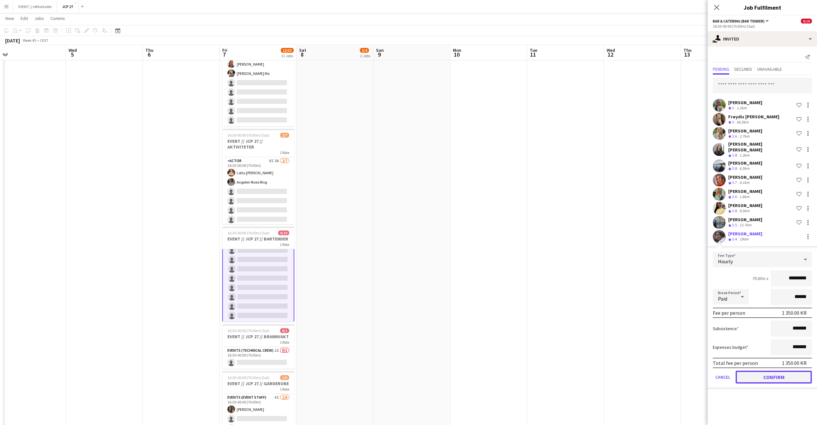
click at [755, 371] on button "Confirm" at bounding box center [773, 377] width 76 height 13
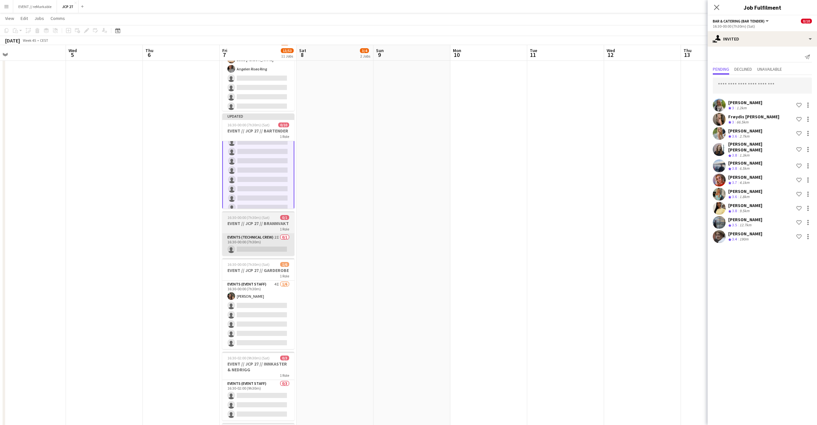
scroll to position [411, 0]
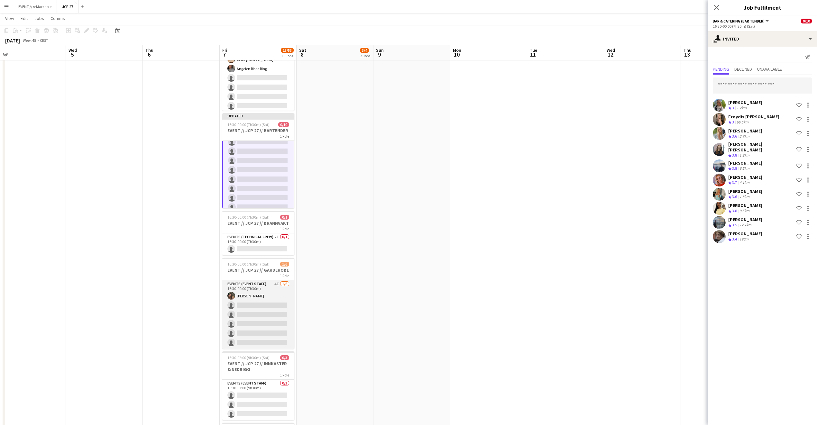
click at [273, 302] on app-card-role "Events (Event Staff) 4I [DATE] 16:30-00:00 (7h30m) [PERSON_NAME] single-neutral…" at bounding box center [258, 314] width 72 height 68
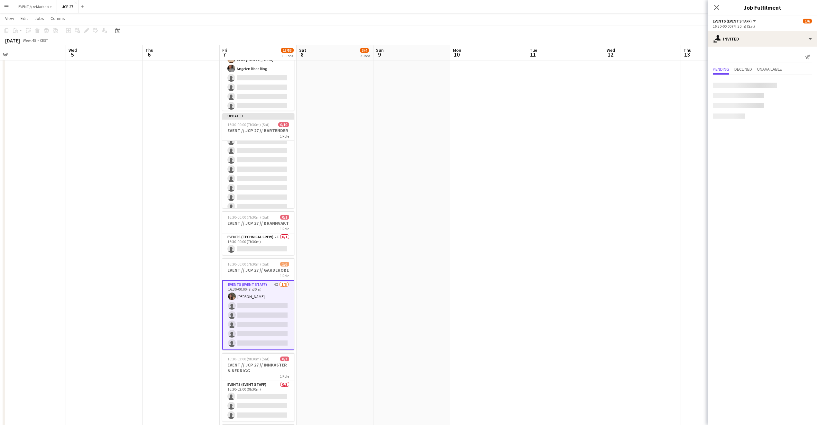
scroll to position [33, 0]
click at [741, 72] on span "Declined" at bounding box center [743, 70] width 18 height 10
click at [767, 70] on span "Unavailable" at bounding box center [769, 69] width 25 height 5
click at [747, 33] on div "single-neutral-actions-share-1 Invited" at bounding box center [761, 38] width 109 height 15
click at [795, 108] on div "single-neutral-actions-information Applicants" at bounding box center [783, 104] width 64 height 13
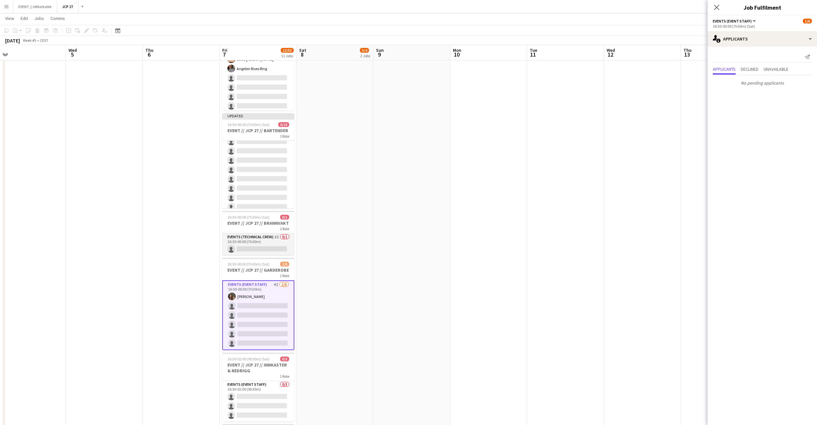
click at [265, 253] on app-card-role "Events (Technical Crew) 2I 0/1 16:30-00:00 (7h30m) single-neutral-actions" at bounding box center [258, 244] width 72 height 22
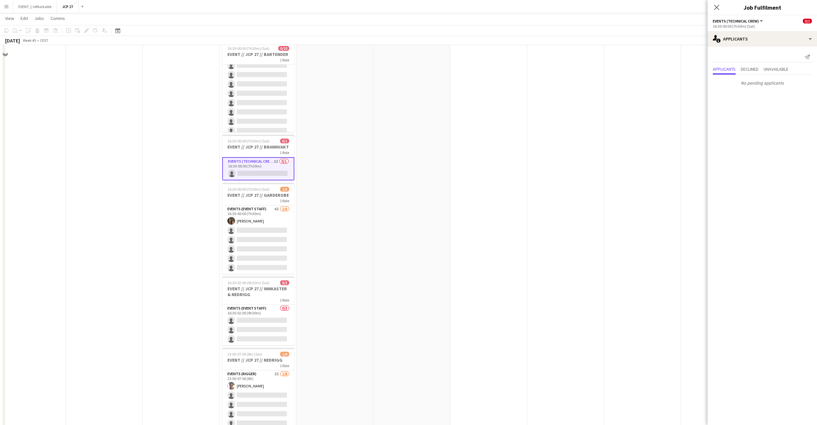
scroll to position [499, 0]
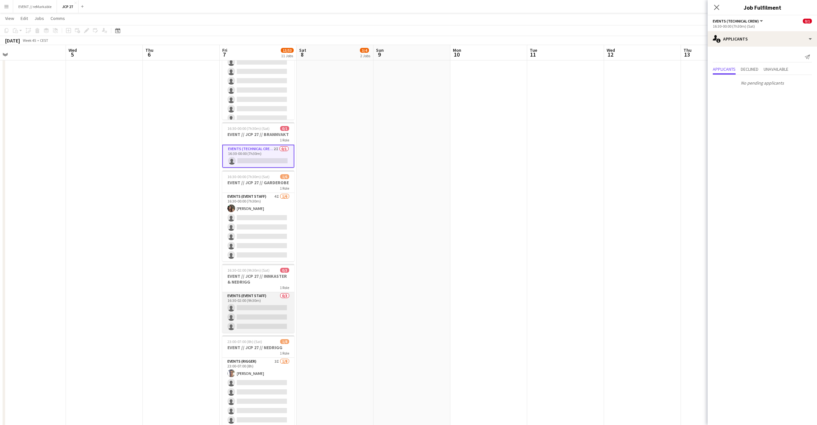
click at [258, 306] on app-card-role "Events (Event Staff) 0/3 16:30-02:00 (9h30m) single-neutral-actions single-neut…" at bounding box center [258, 312] width 72 height 41
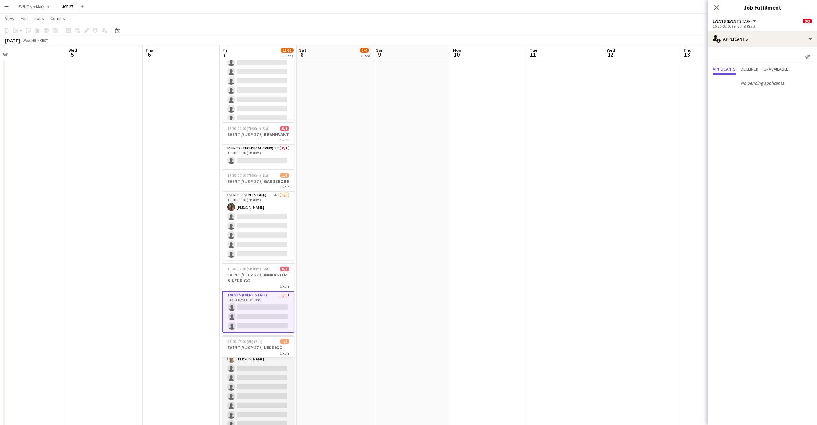
click at [251, 360] on app-card-role "Events (Rigger) 3I [DATE] 23:00-07:00 (8h) [PERSON_NAME] single-neutral-actions…" at bounding box center [258, 386] width 72 height 87
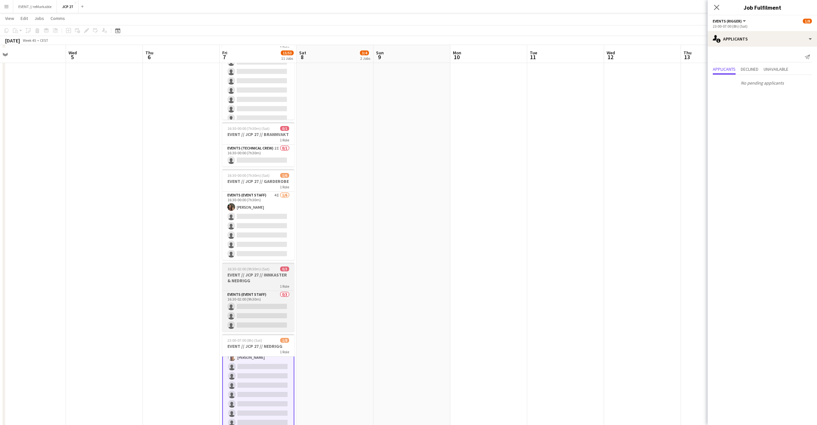
scroll to position [551, 0]
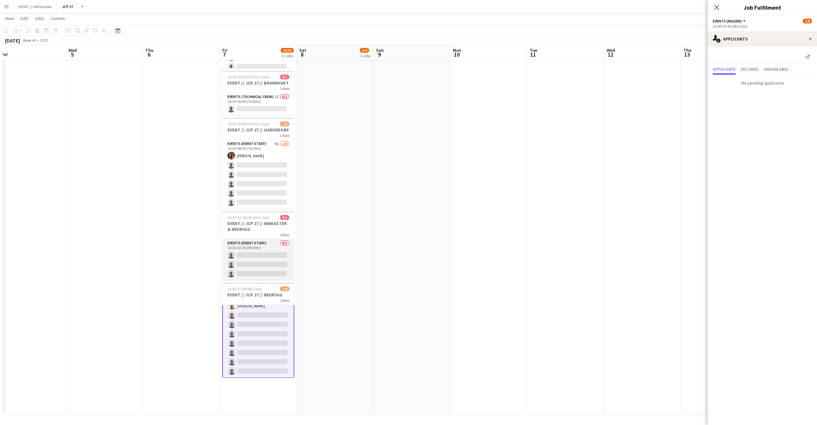
click at [254, 262] on app-card-role "Events (Event Staff) 0/3 16:30-02:00 (9h30m) single-neutral-actions single-neut…" at bounding box center [258, 260] width 72 height 41
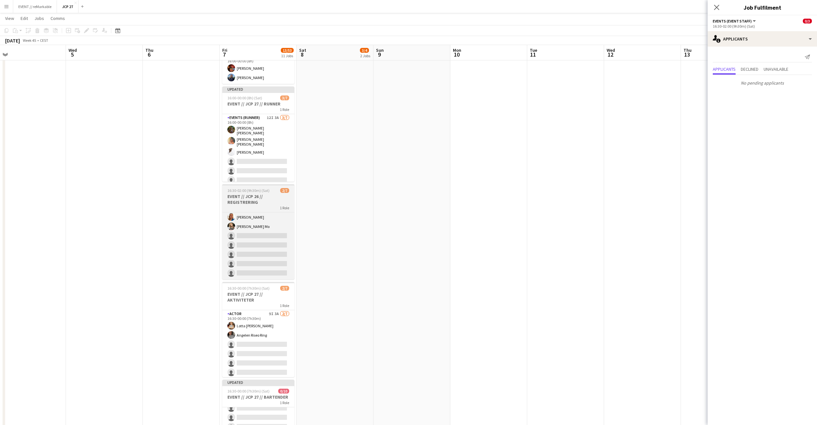
scroll to position [0, 0]
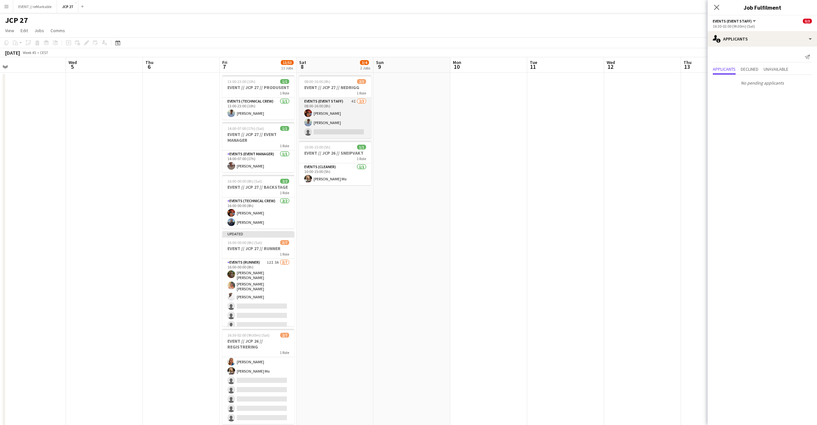
click at [325, 126] on app-card-role "Events (Event Staff) 4I [DATE] 08:00-16:00 (8h) [PERSON_NAME] [PERSON_NAME] Næs…" at bounding box center [335, 118] width 72 height 41
click at [336, 136] on app-card-role "Events (Event Staff) 4I [DATE] 08:00-16:00 (8h) [PERSON_NAME] [PERSON_NAME] Næs…" at bounding box center [335, 119] width 72 height 42
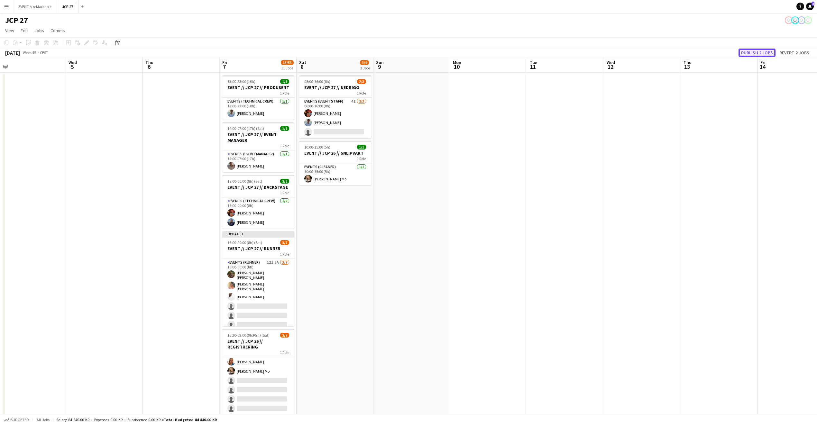
click at [774, 56] on button "Publish 2 jobs" at bounding box center [756, 53] width 37 height 8
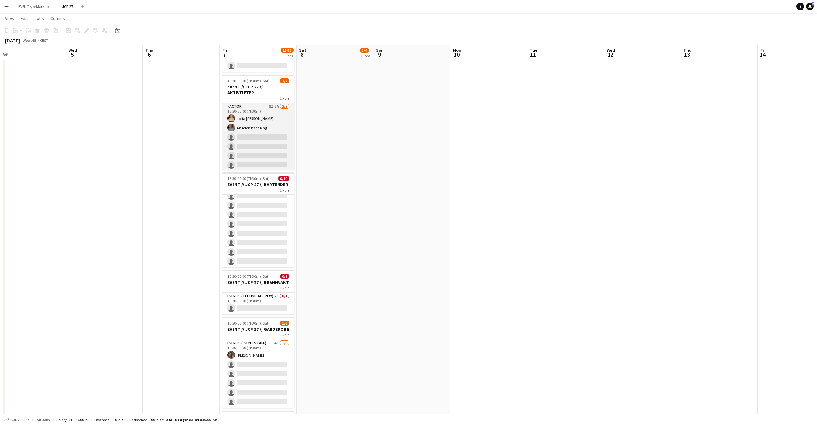
scroll to position [0, 154]
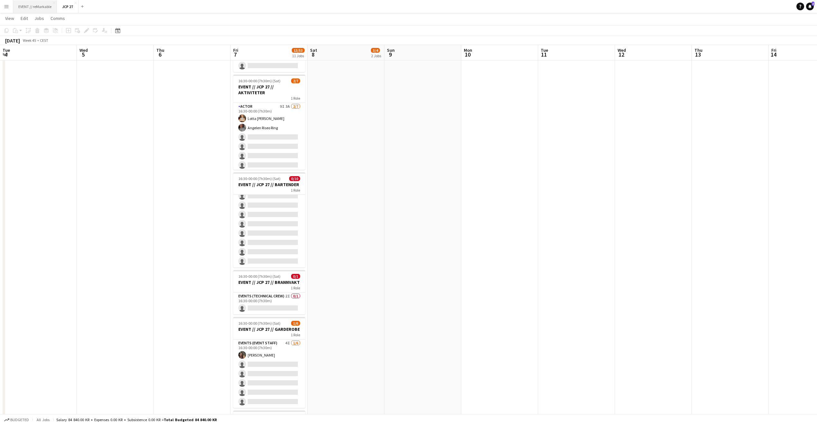
click at [32, 9] on button "EVENT // reMarkable Close" at bounding box center [35, 6] width 44 height 13
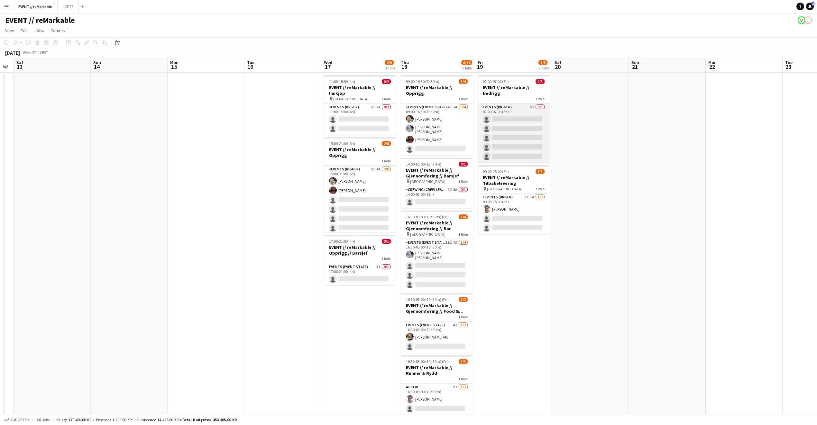
click at [506, 134] on app-card-role "Events (Rigger) 5I 0/5 02:00-07:00 (5h) single-neutral-actions single-neutral-a…" at bounding box center [513, 133] width 72 height 59
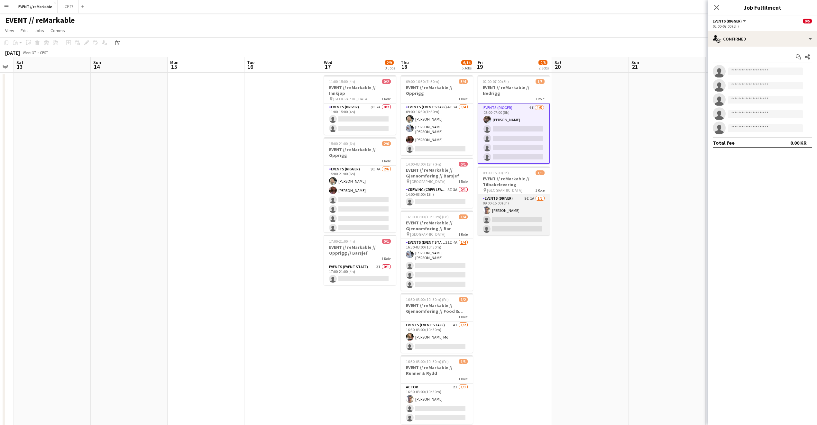
click at [509, 213] on app-card-role "Events (Driver) 9I 1A 1/3 09:00-15:00 (6h) Hussein Alsaedi single-neutral-actio…" at bounding box center [513, 215] width 72 height 41
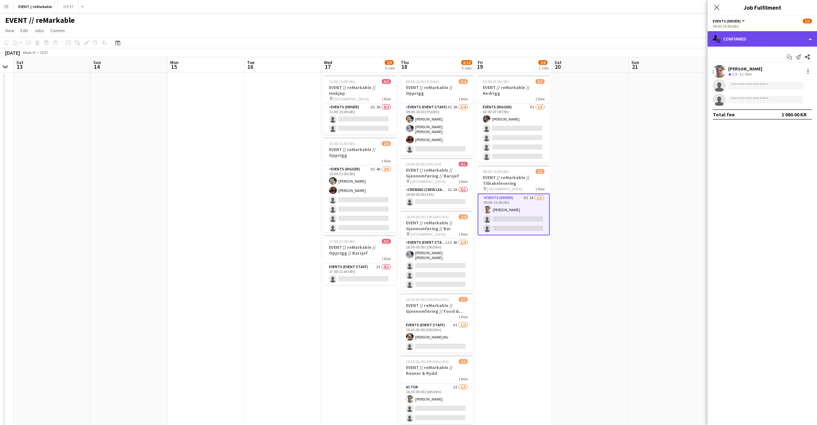
click at [739, 40] on div "single-neutral-actions-check-2 Confirmed" at bounding box center [761, 38] width 109 height 15
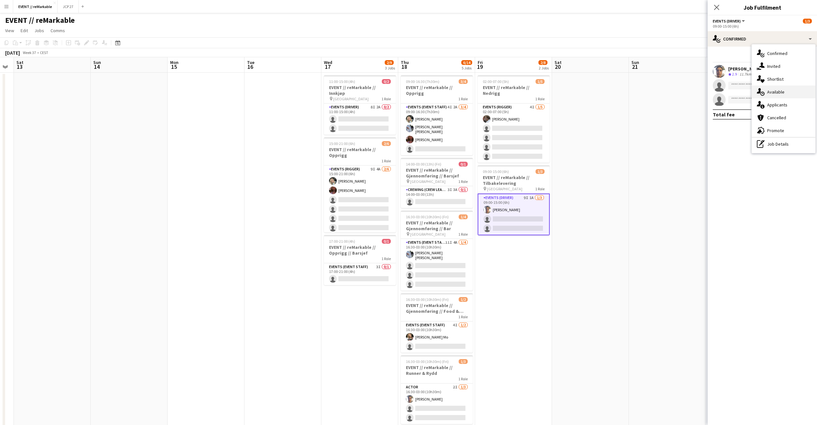
click at [771, 91] on div "single-neutral-actions-upload Available" at bounding box center [783, 92] width 64 height 13
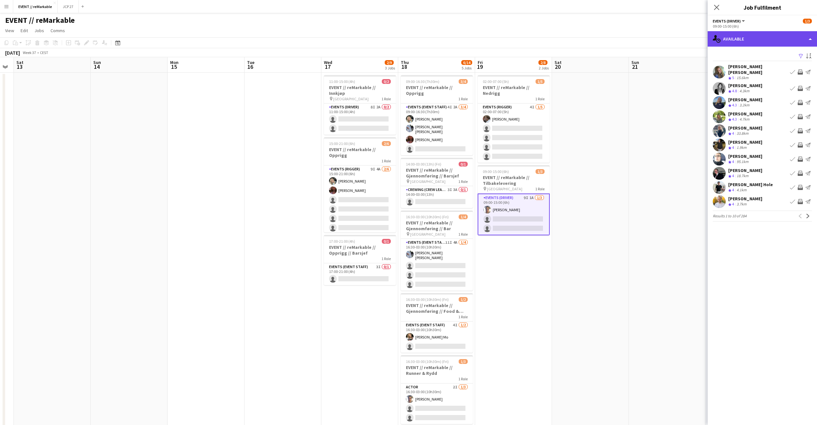
click at [738, 44] on div "single-neutral-actions-upload Available" at bounding box center [761, 38] width 109 height 15
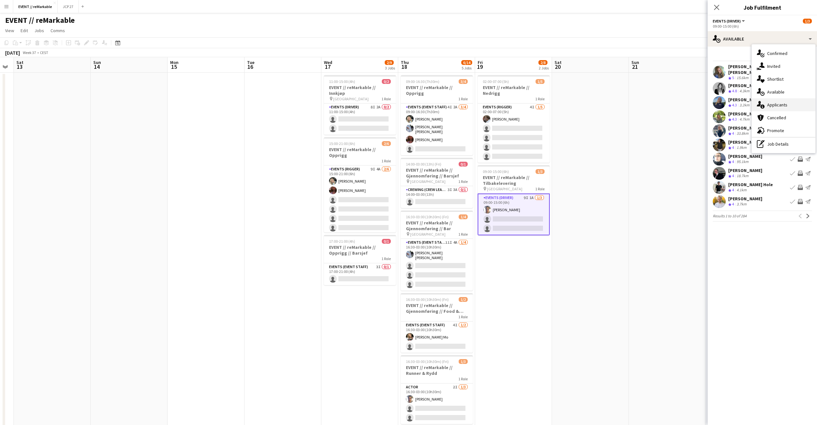
click at [765, 103] on div "single-neutral-actions-information Applicants" at bounding box center [783, 104] width 64 height 13
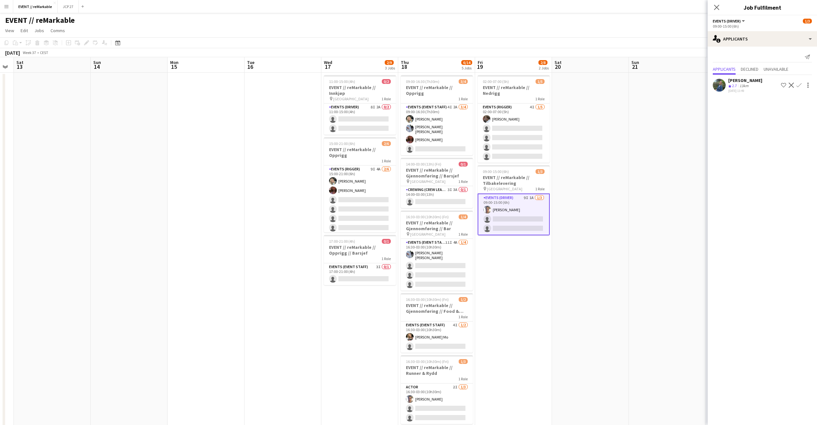
click at [364, 67] on app-board-header-date "Wed 17 2/9 3 Jobs" at bounding box center [359, 64] width 77 height 15
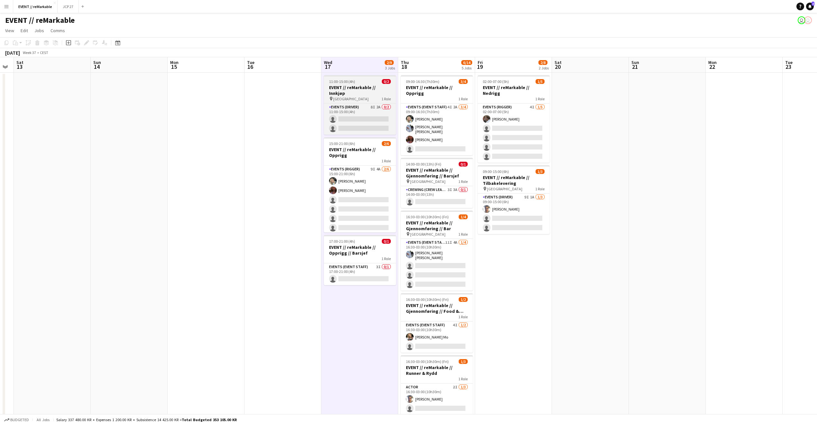
click at [357, 86] on h3 "EVENT // reMarkable // Innkjøp" at bounding box center [360, 91] width 72 height 12
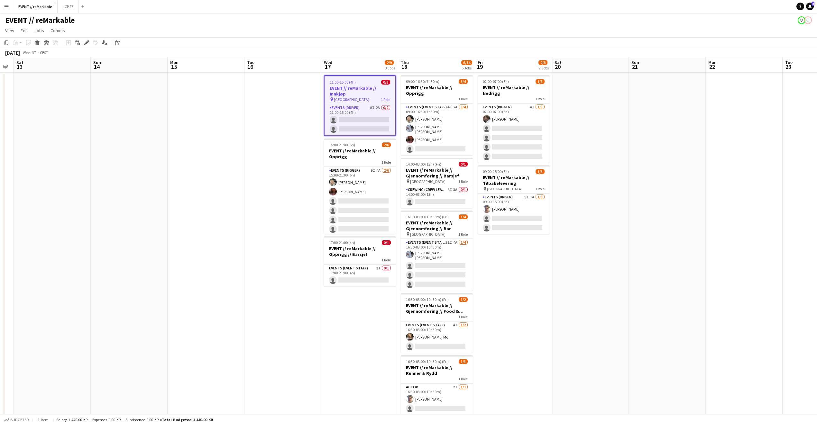
click at [357, 87] on h3 "EVENT // reMarkable // Innkjøp" at bounding box center [359, 91] width 71 height 12
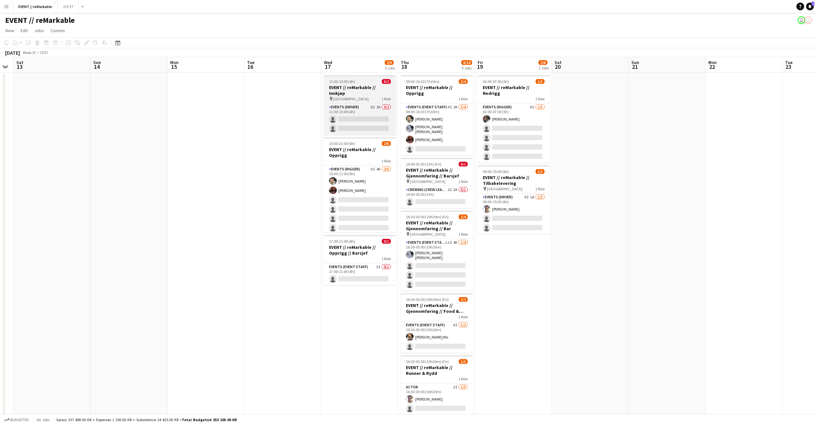
click at [357, 87] on h3 "EVENT // reMarkable // Innkjøp" at bounding box center [360, 91] width 72 height 12
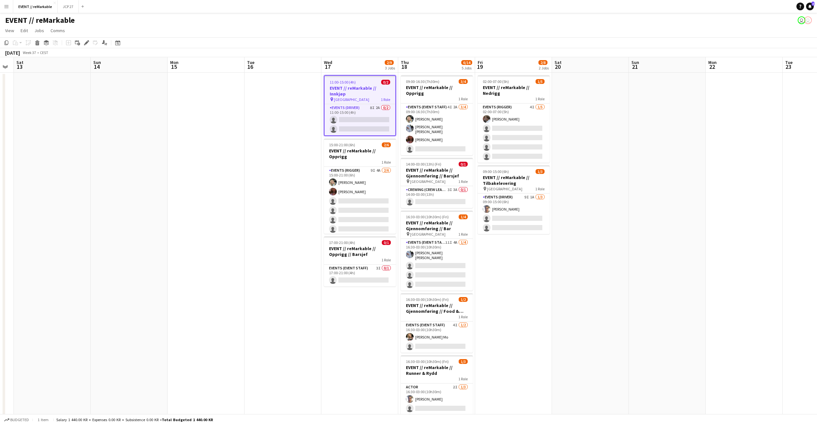
click at [348, 64] on app-board-header-date "Wed 17 2/9 3 Jobs" at bounding box center [359, 64] width 77 height 15
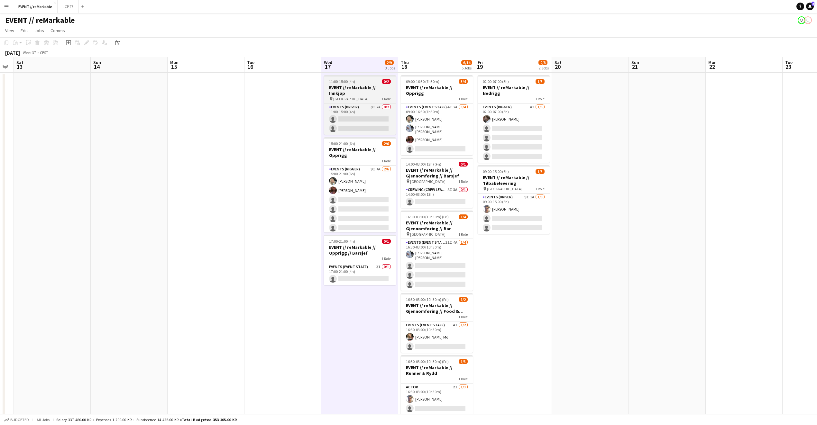
click at [349, 85] on h3 "EVENT // reMarkable // Innkjøp" at bounding box center [360, 91] width 72 height 12
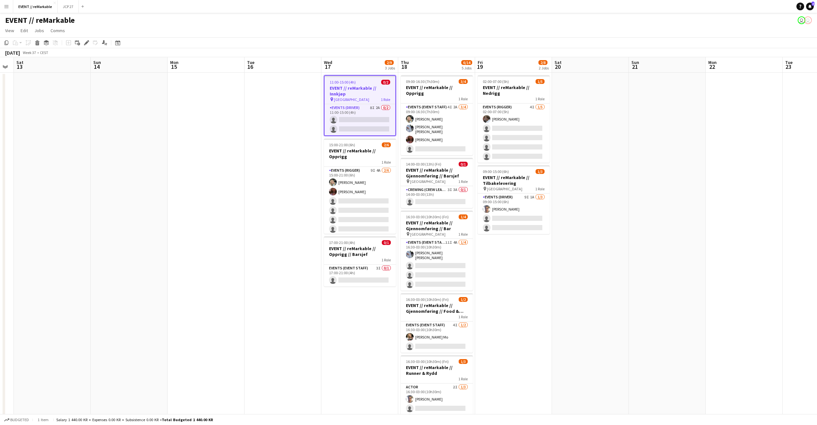
click at [350, 86] on h3 "EVENT // reMarkable // Innkjøp" at bounding box center [359, 91] width 71 height 12
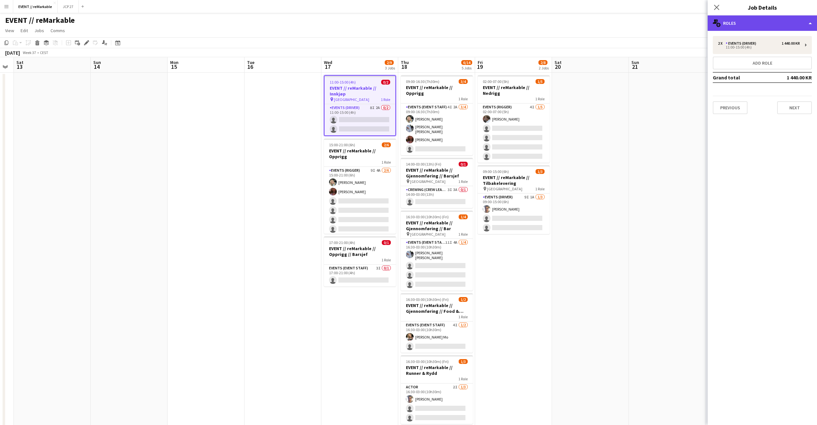
click at [759, 26] on div "multiple-users-add Roles" at bounding box center [761, 22] width 109 height 15
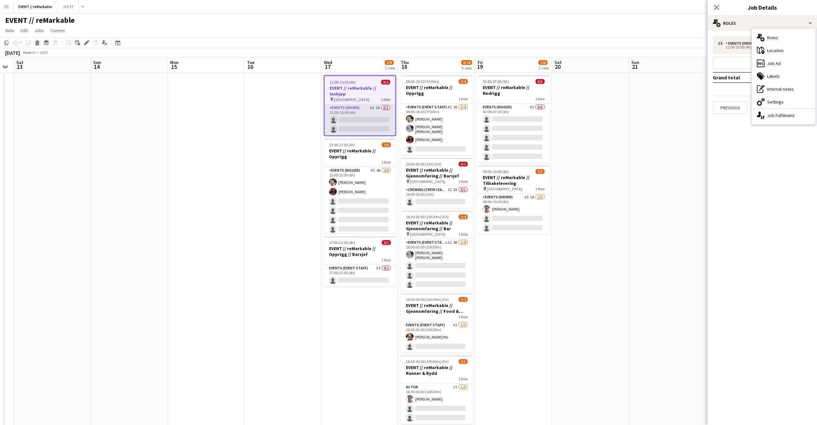
scroll to position [0, 216]
click at [365, 104] on app-card-role "Events (Driver) 8I 2A 0/2 11:00-15:00 (4h) single-neutral-actions single-neutra…" at bounding box center [360, 119] width 71 height 31
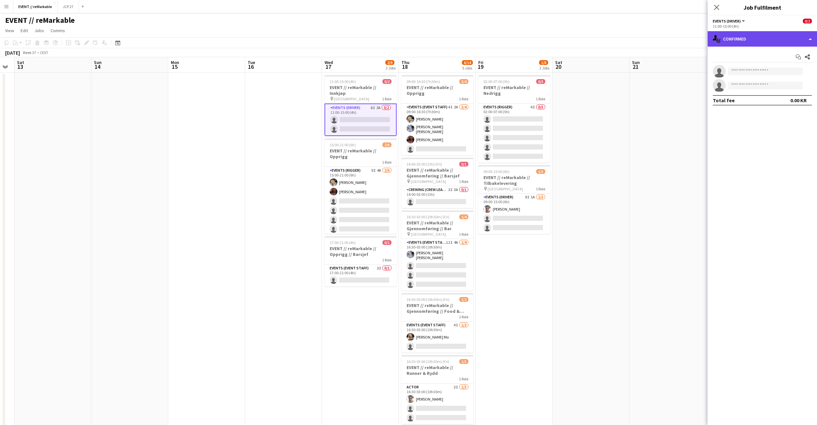
click at [737, 41] on div "single-neutral-actions-check-2 Confirmed" at bounding box center [761, 38] width 109 height 15
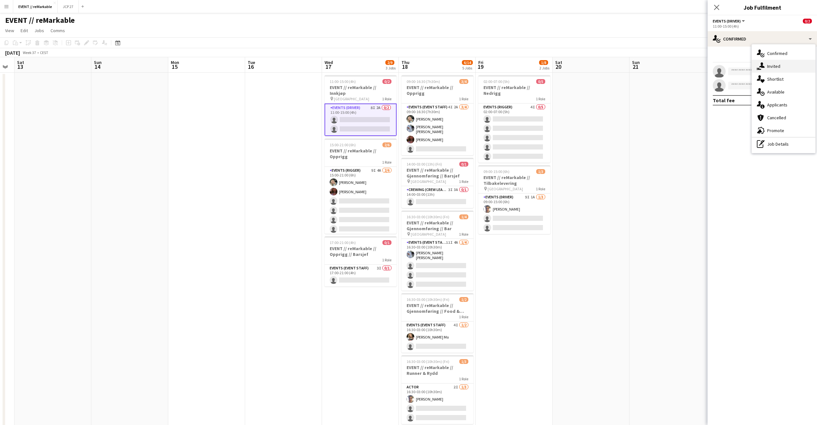
click at [784, 64] on div "single-neutral-actions-share-1 Invited" at bounding box center [783, 66] width 64 height 13
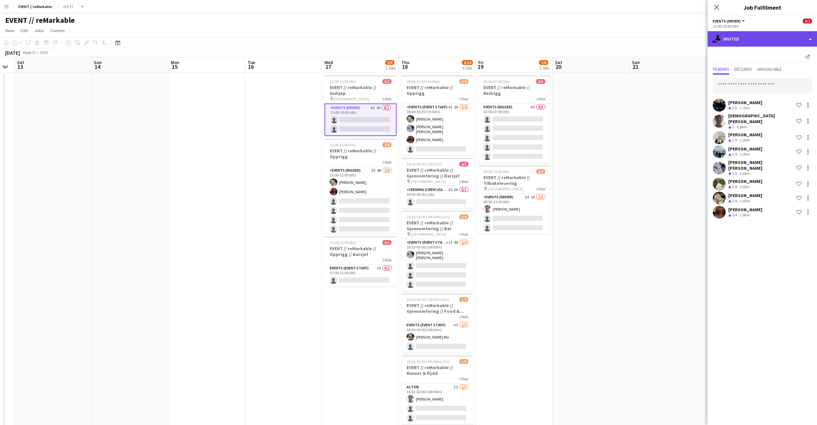
click at [758, 36] on div "single-neutral-actions-share-1 Invited" at bounding box center [761, 38] width 109 height 15
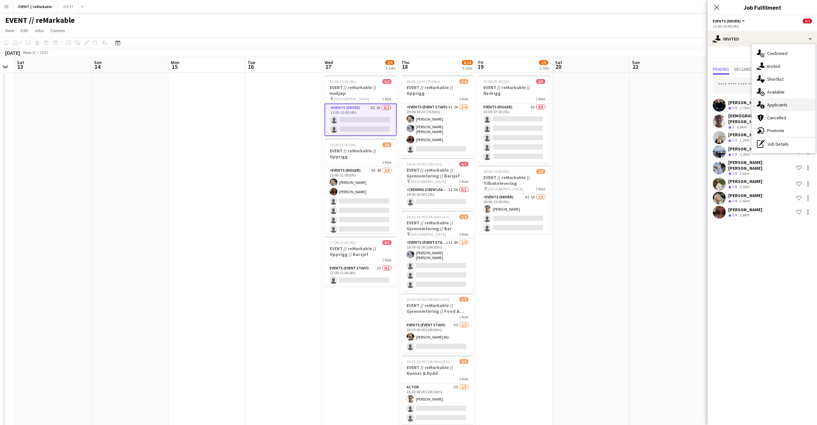
click at [781, 102] on div "single-neutral-actions-information Applicants" at bounding box center [783, 104] width 64 height 13
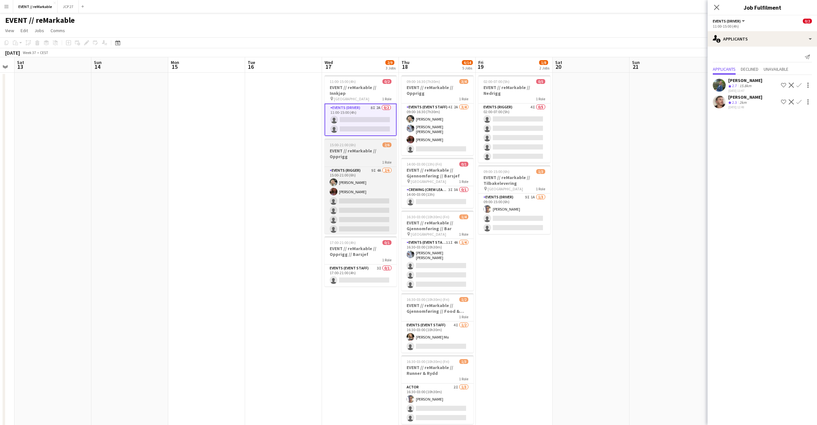
click at [363, 148] on h3 "EVENT // reMarkable // Opprigg" at bounding box center [360, 154] width 72 height 12
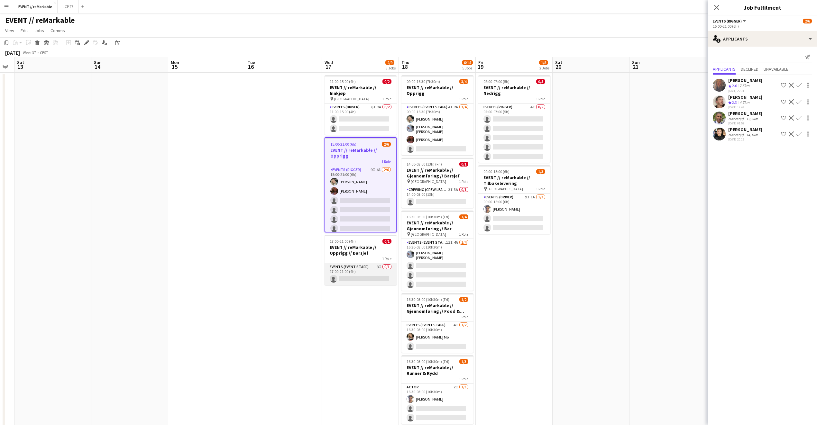
click at [365, 273] on app-card-role "Events (Event Staff) 3I 0/1 17:00-21:00 (4h) single-neutral-actions" at bounding box center [360, 274] width 72 height 22
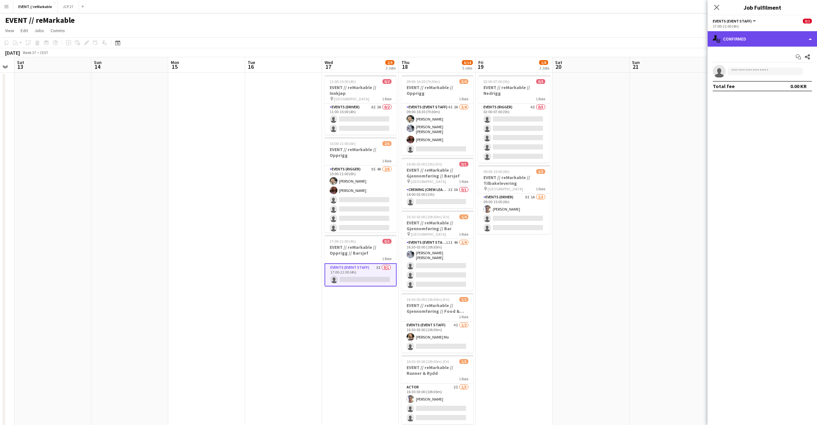
click at [736, 38] on div "single-neutral-actions-check-2 Confirmed" at bounding box center [761, 38] width 109 height 15
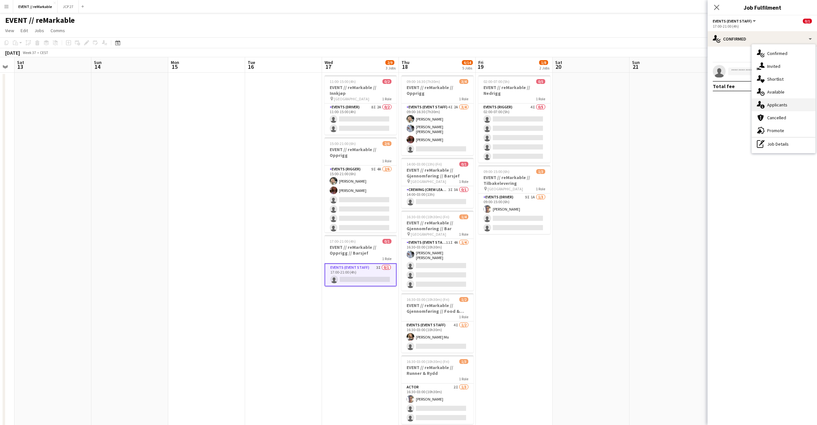
click at [777, 102] on div "single-neutral-actions-information Applicants" at bounding box center [783, 104] width 64 height 13
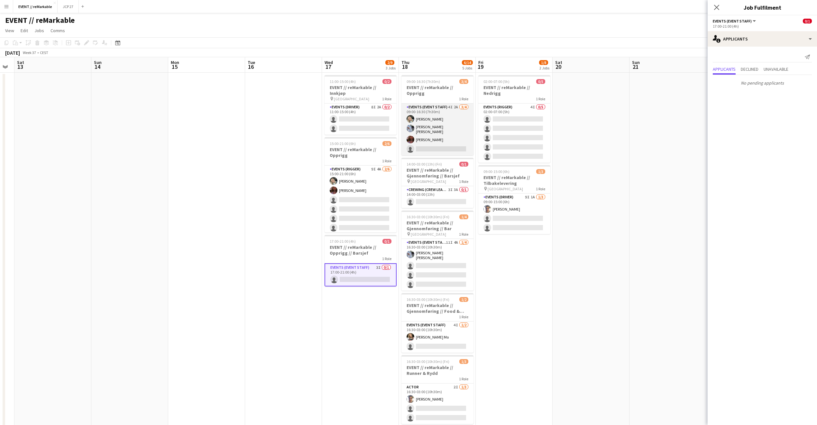
click at [439, 128] on app-card-role "Events (Event Staff) 4I 2A 3/4 09:00-16:30 (7h30m) Oda Hansson Marte Sofie Ross…" at bounding box center [437, 130] width 72 height 52
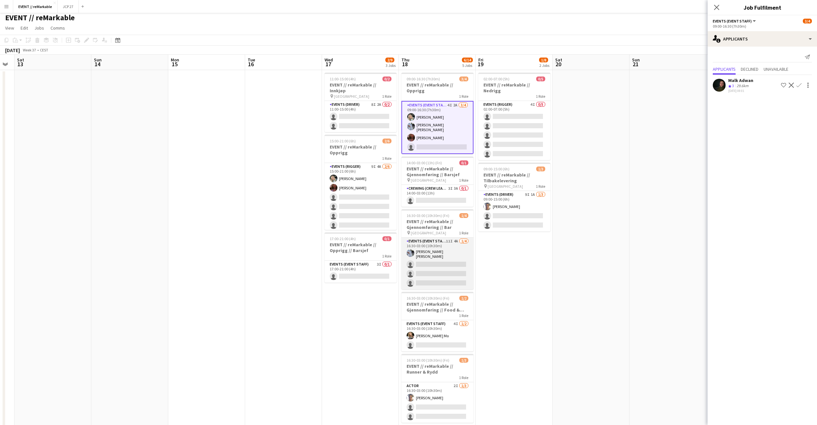
scroll to position [0, 0]
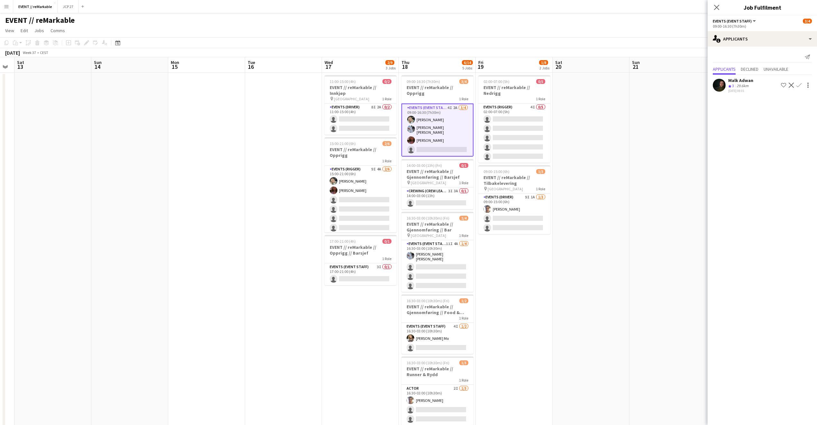
click at [745, 83] on div "Malk Adwan" at bounding box center [740, 80] width 25 height 6
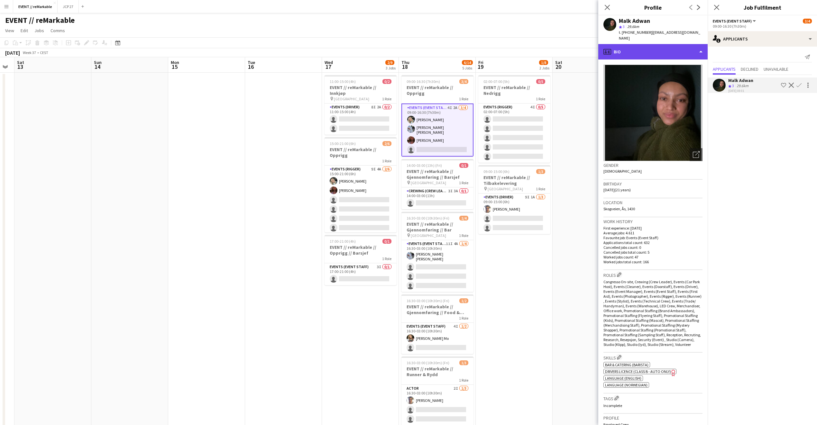
click at [633, 53] on div "profile Bio" at bounding box center [652, 51] width 109 height 15
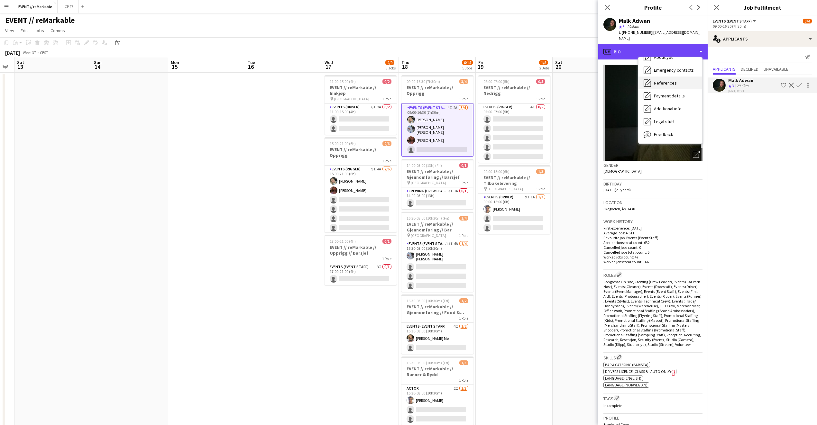
scroll to position [60, 0]
click at [667, 115] on div "Feedback Feedback" at bounding box center [670, 121] width 64 height 13
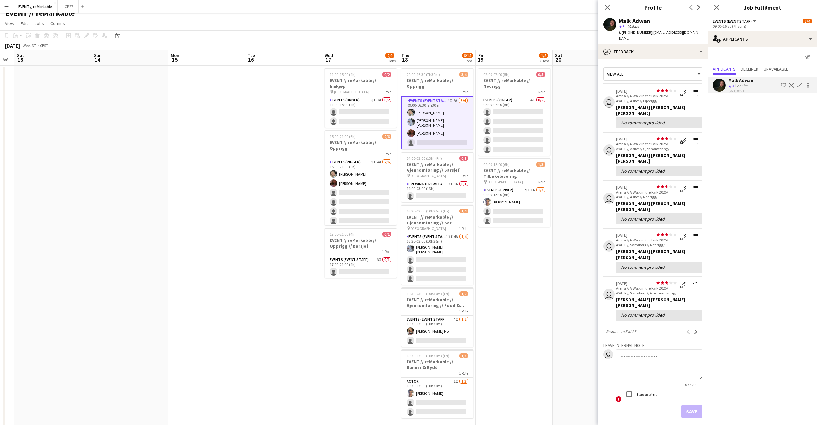
scroll to position [0, 0]
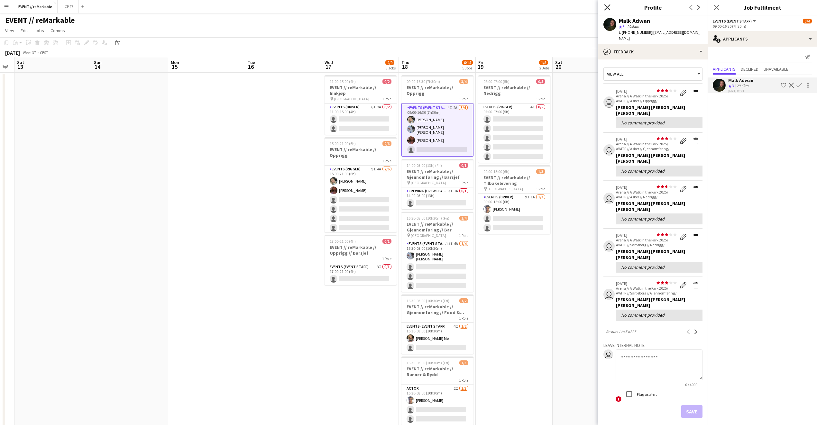
click at [605, 5] on icon "Close pop-in" at bounding box center [607, 7] width 6 height 6
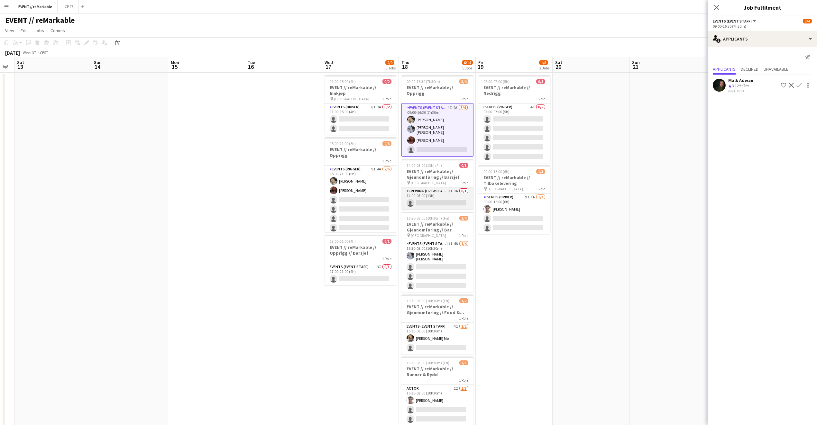
click at [449, 189] on app-card-role "Crewing (Crew Leader) 3I 3A 0/1 14:00-03:00 (13h) single-neutral-actions" at bounding box center [437, 198] width 72 height 22
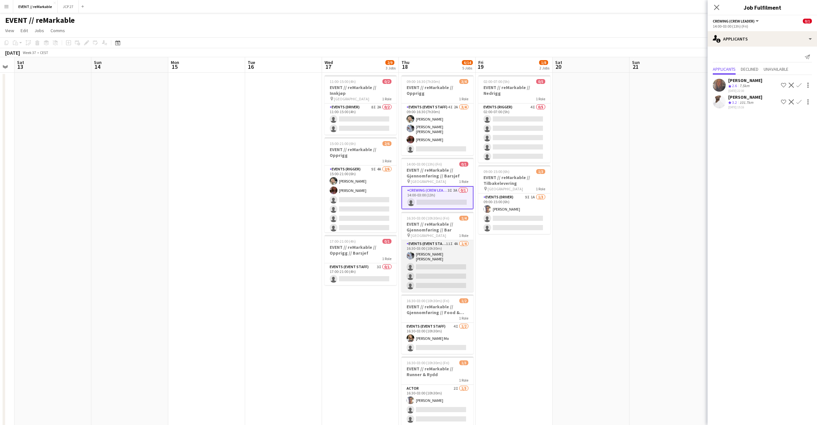
click at [454, 279] on app-card-role "Events (Event Staff) 11I 4A 1/4 16:30-03:00 (10h30m) Marte Sofie Rossavik singl…" at bounding box center [437, 266] width 72 height 52
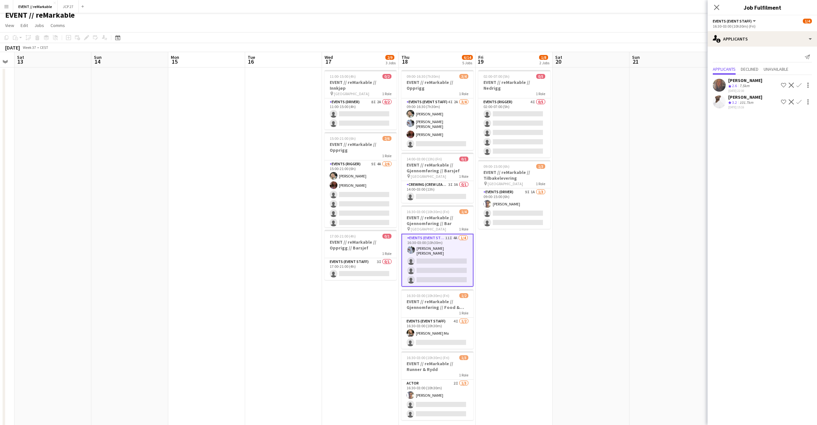
scroll to position [5, 0]
click at [751, 101] on div "101.7km" at bounding box center [746, 102] width 16 height 5
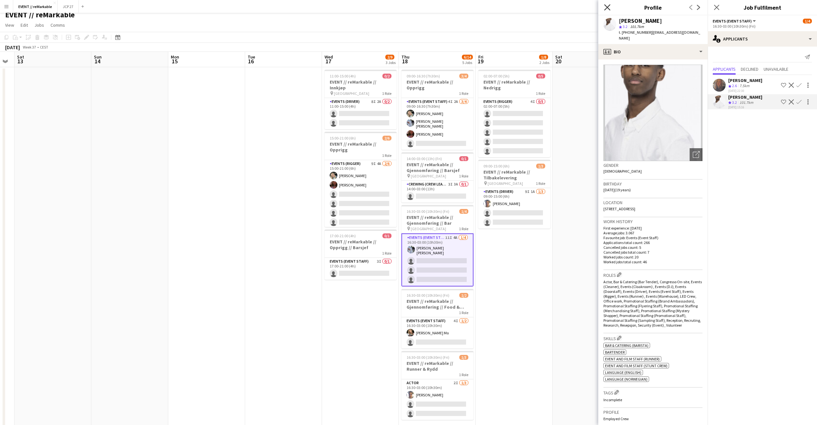
click at [604, 9] on icon "Close pop-in" at bounding box center [607, 7] width 6 height 6
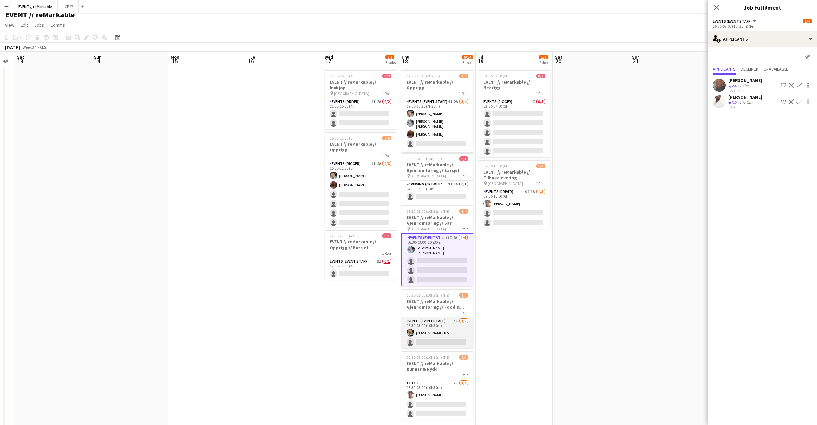
click at [452, 317] on app-card-role "Events (Event Staff) 4I 1/2 16:30-03:00 (10h30m) Marte Jensen Mo single-neutral…" at bounding box center [437, 332] width 72 height 31
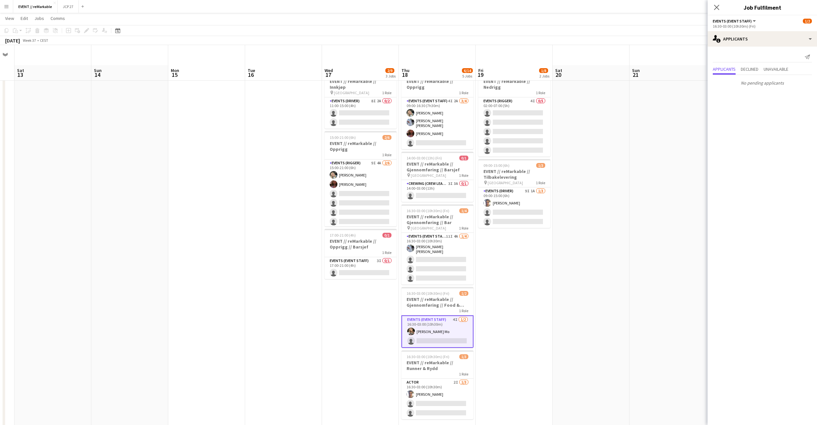
scroll to position [32, 0]
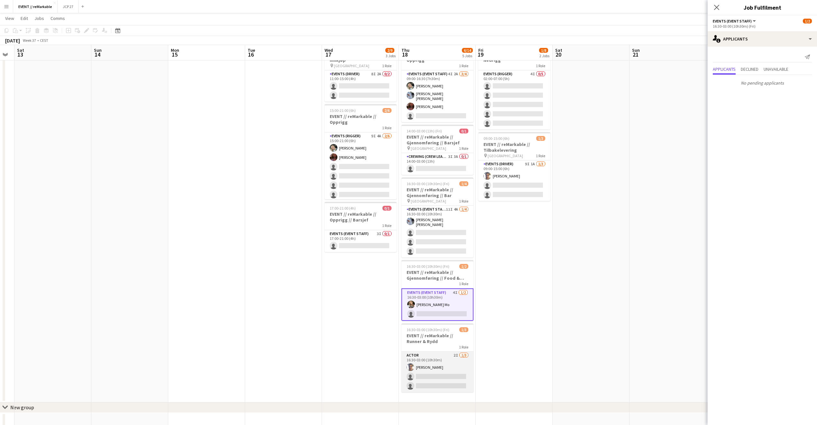
click at [446, 363] on app-card-role "Actor 2I 1/3 16:30-03:00 (10h30m) Hussein Alsaedi single-neutral-actions single…" at bounding box center [437, 372] width 72 height 41
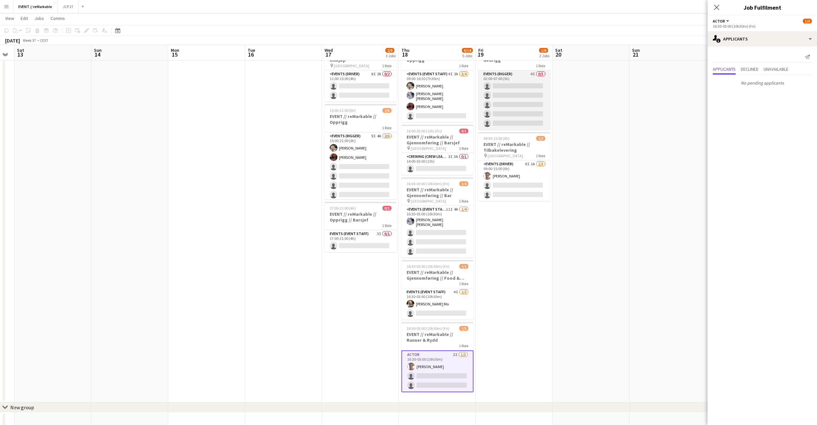
click at [513, 102] on app-card-role "Events (Rigger) 4I 0/5 02:00-07:00 (5h) single-neutral-actions single-neutral-a…" at bounding box center [514, 99] width 72 height 59
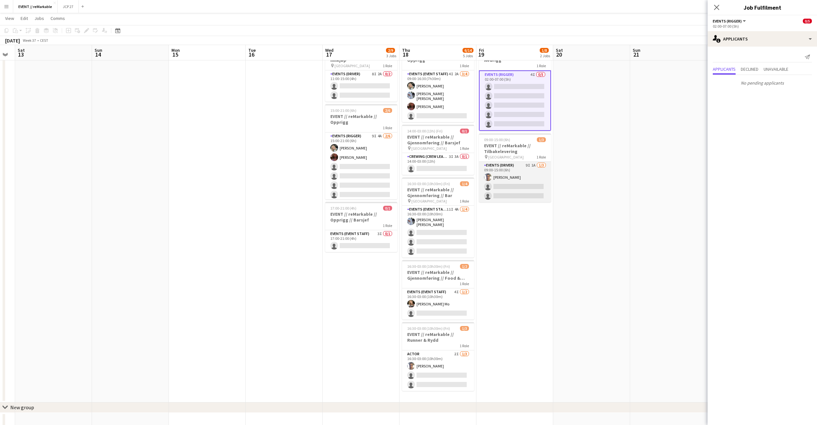
click at [520, 174] on app-card-role "Events (Driver) 9I 1A 1/3 09:00-15:00 (6h) Hussein Alsaedi single-neutral-actio…" at bounding box center [515, 182] width 72 height 41
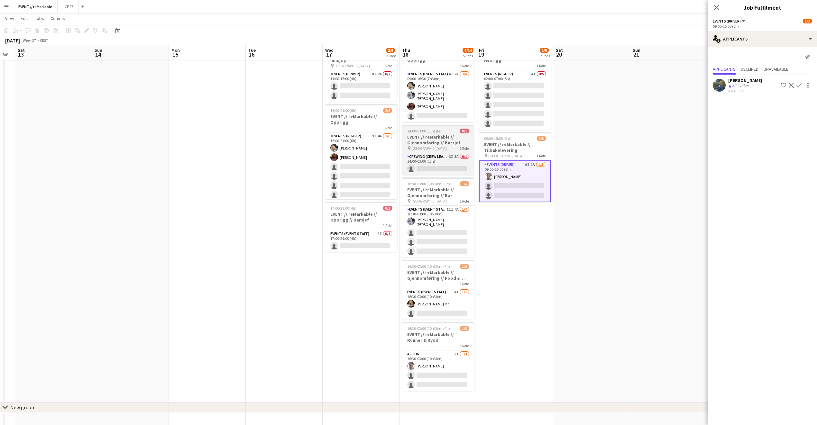
scroll to position [0, 0]
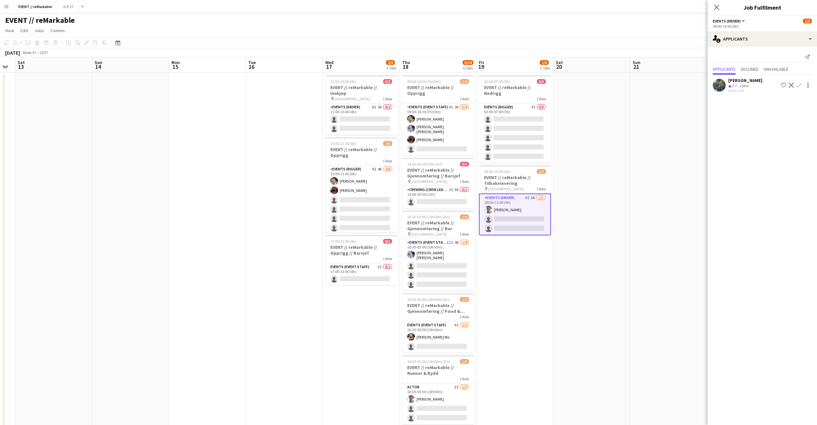
click at [798, 86] on app-icon "Confirm" at bounding box center [798, 85] width 5 height 5
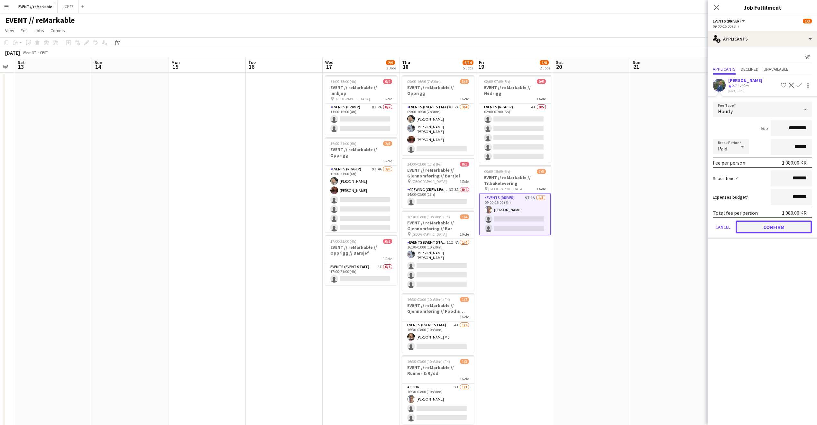
click at [775, 222] on button "Confirm" at bounding box center [773, 227] width 76 height 13
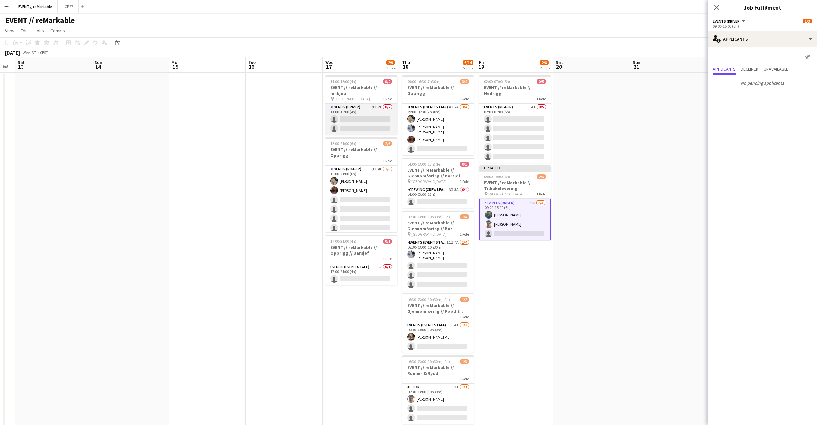
click at [331, 110] on app-card-role "Events (Driver) 8I 2A 0/2 11:00-15:00 (4h) single-neutral-actions single-neutra…" at bounding box center [361, 119] width 72 height 31
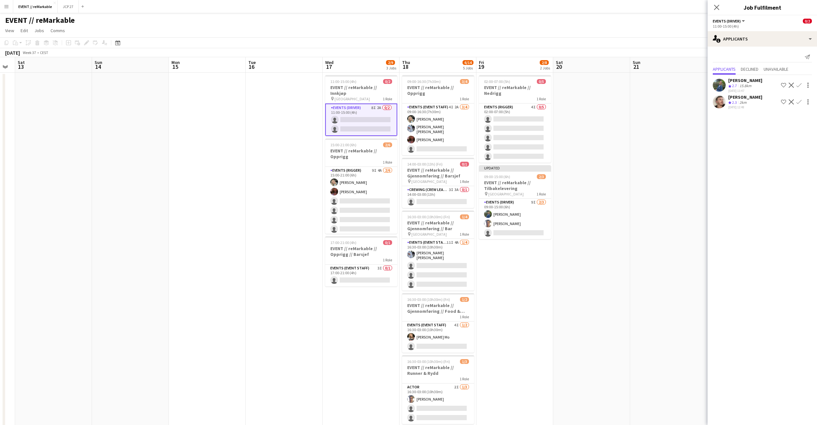
click at [803, 83] on div at bounding box center [806, 85] width 9 height 8
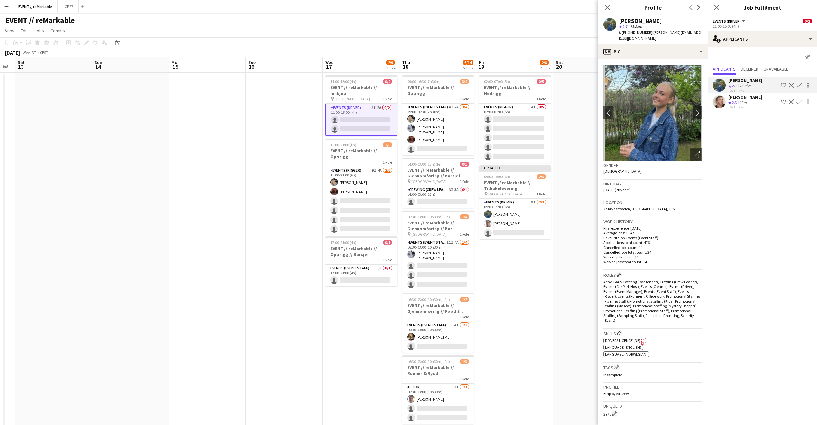
click at [798, 86] on app-icon "Confirm" at bounding box center [798, 85] width 5 height 5
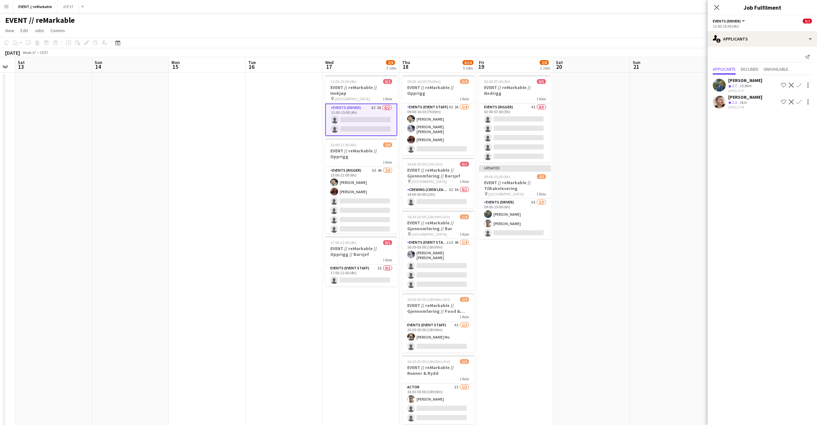
click at [800, 85] on app-icon "Confirm" at bounding box center [798, 85] width 5 height 5
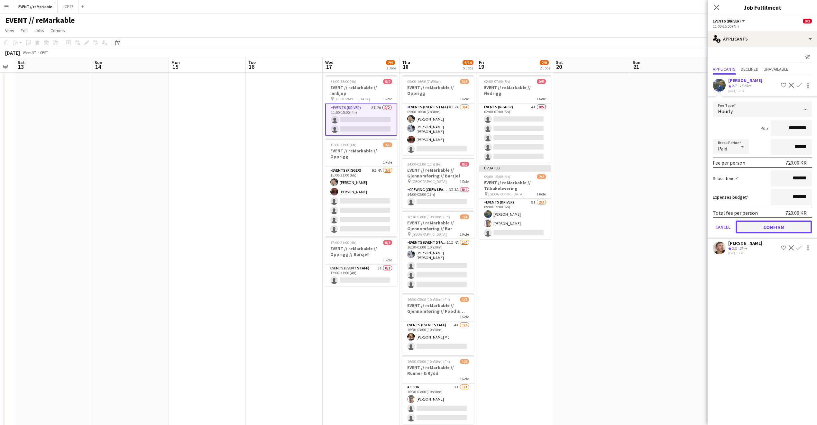
click at [790, 224] on button "Confirm" at bounding box center [773, 227] width 76 height 13
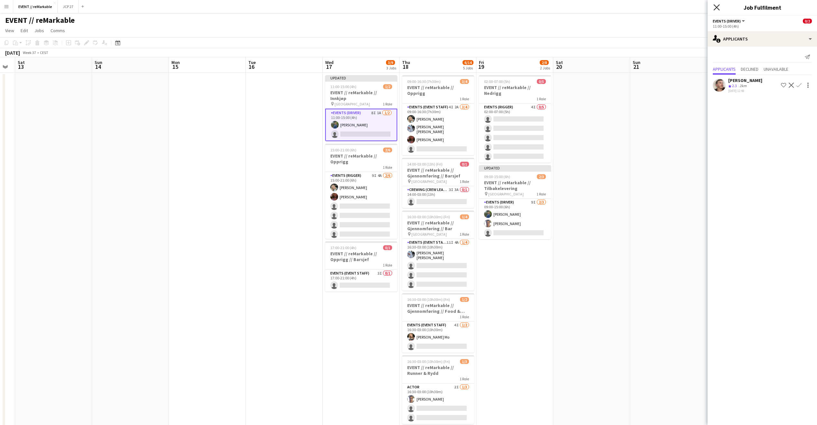
click at [713, 6] on icon "Close pop-in" at bounding box center [716, 7] width 6 height 6
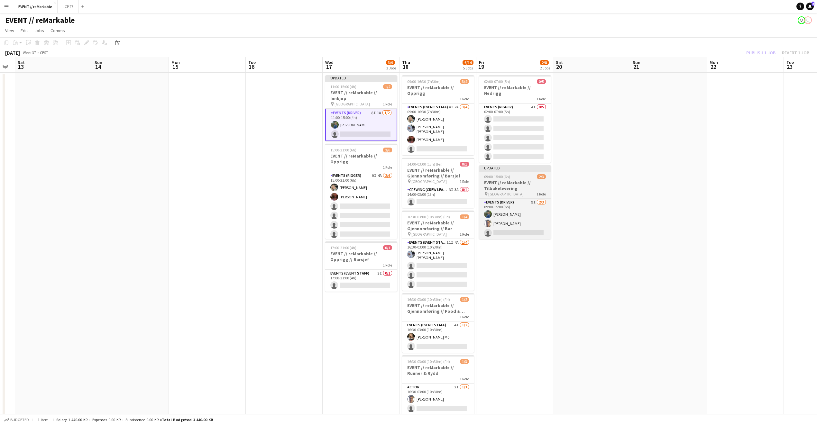
click at [546, 174] on div "09:00-15:00 (6h) 2/3" at bounding box center [515, 176] width 72 height 5
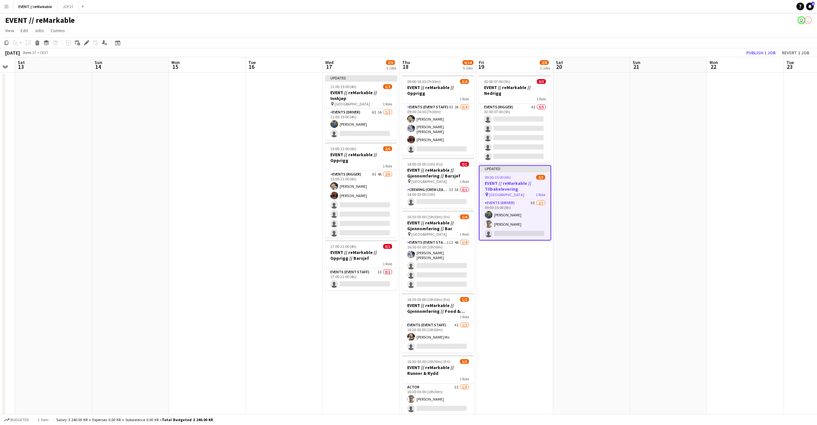
click at [623, 147] on app-date-cell at bounding box center [591, 254] width 77 height 363
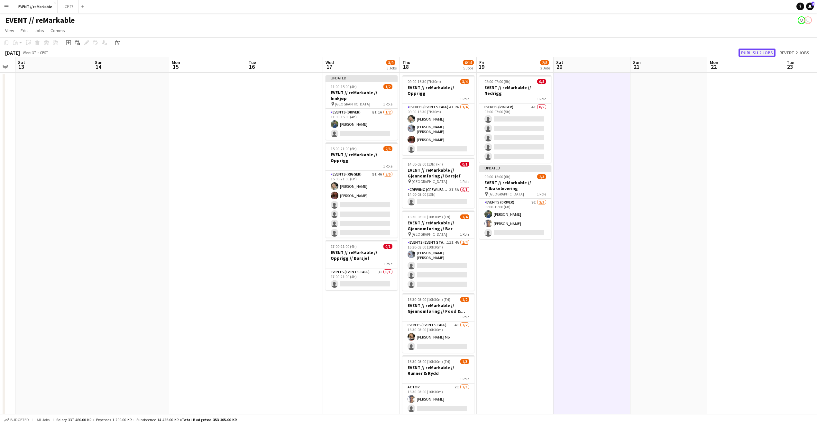
click at [745, 49] on button "Publish 2 jobs" at bounding box center [756, 53] width 37 height 8
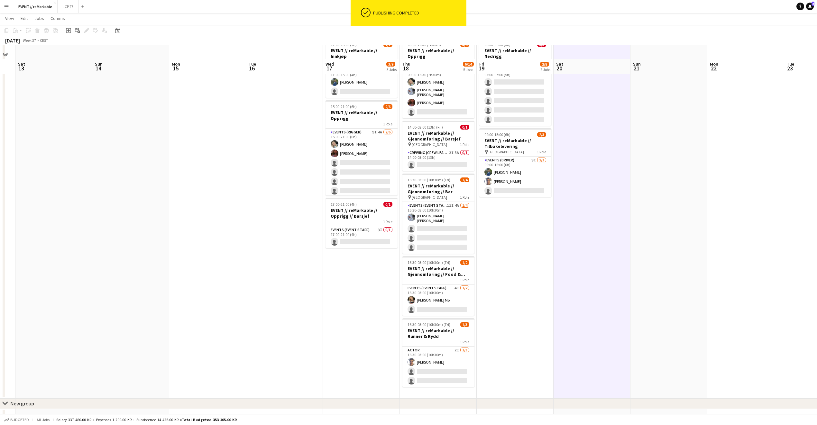
scroll to position [50, 0]
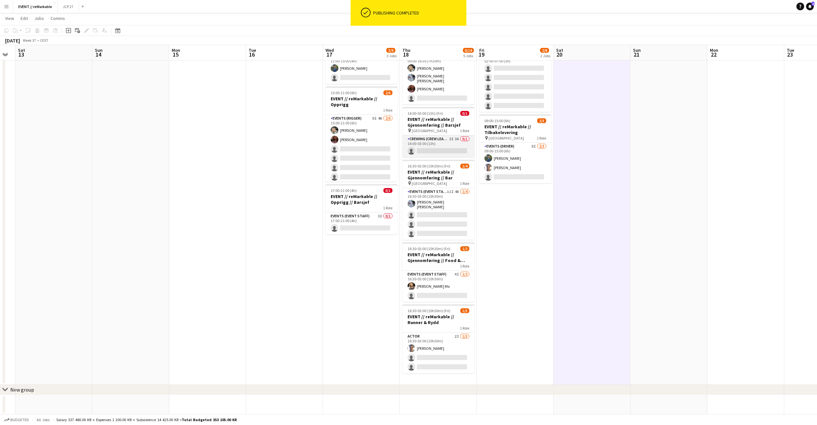
click at [443, 141] on app-card-role "Crewing (Crew Leader) 3I 3A 0/1 14:00-03:00 (13h) single-neutral-actions" at bounding box center [438, 146] width 72 height 22
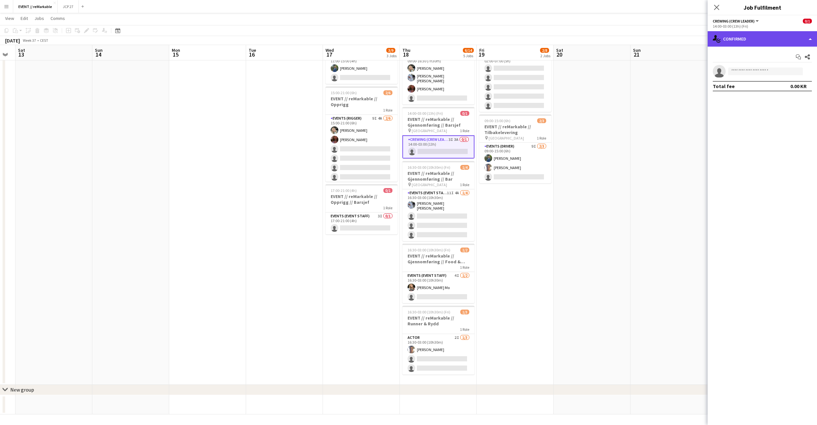
click at [734, 39] on div "single-neutral-actions-check-2 Confirmed" at bounding box center [761, 38] width 109 height 15
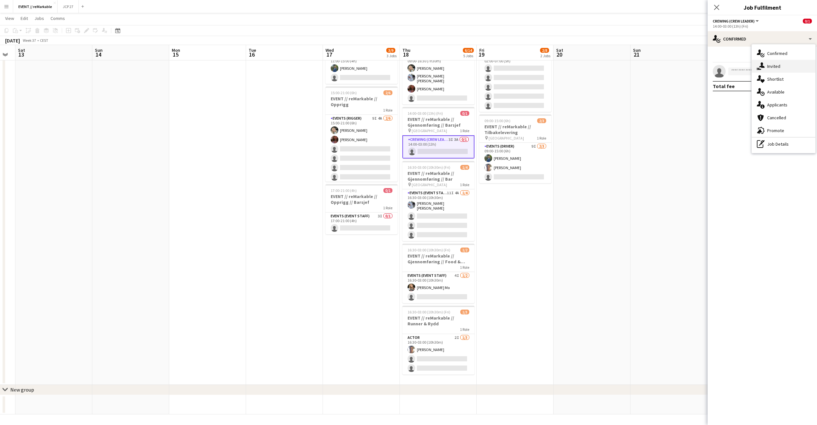
click at [760, 65] on icon "single-neutral-actions-share-1" at bounding box center [761, 66] width 8 height 8
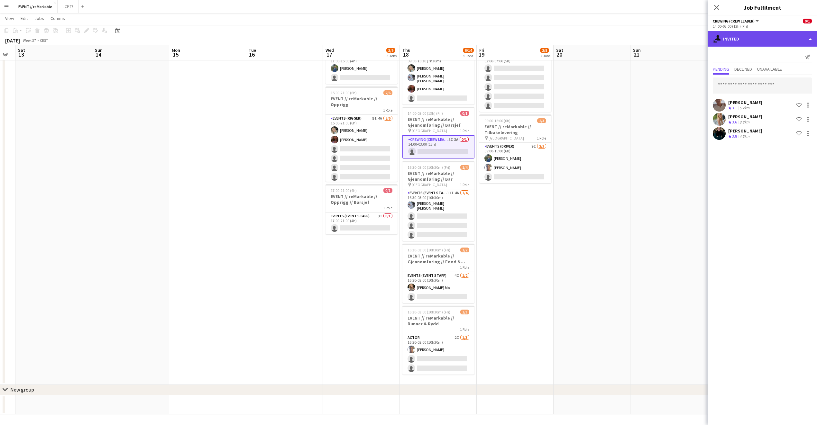
click at [760, 34] on div "single-neutral-actions-share-1 Invited" at bounding box center [761, 38] width 109 height 15
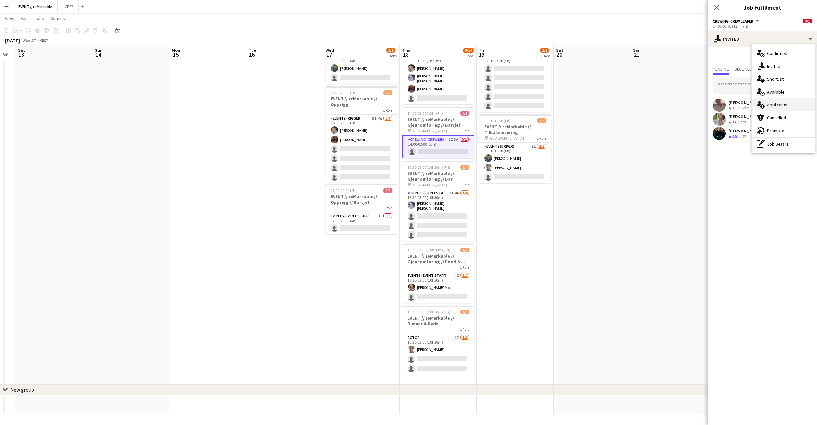
click at [795, 104] on div "single-neutral-actions-information Applicants" at bounding box center [783, 104] width 64 height 13
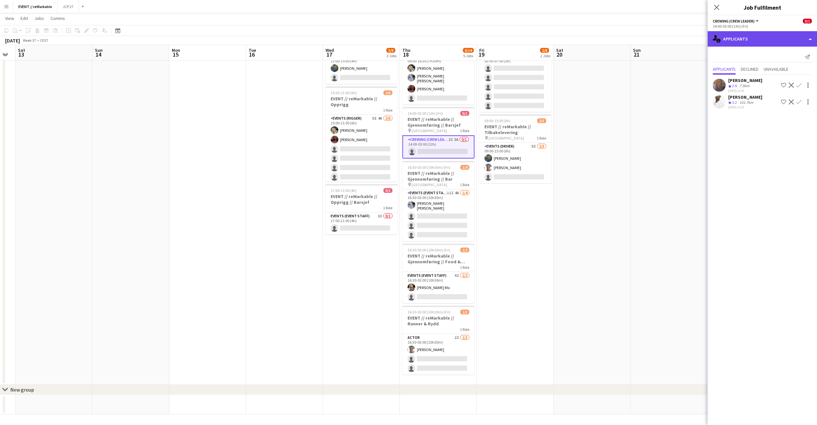
click at [764, 41] on div "single-neutral-actions-information Applicants" at bounding box center [761, 38] width 109 height 15
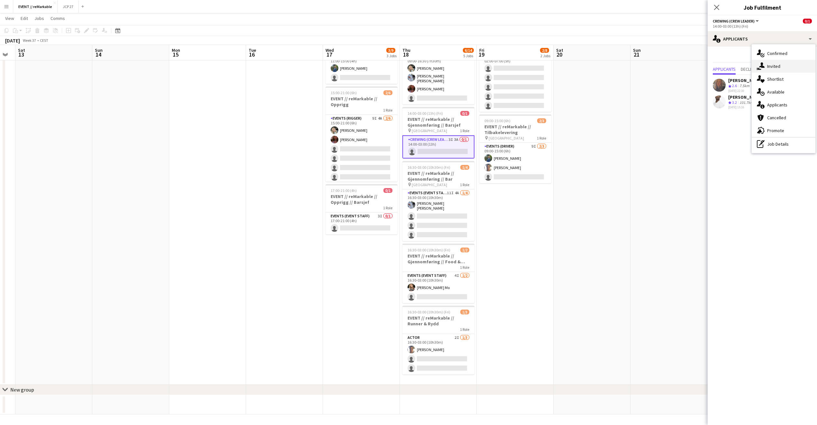
click at [791, 65] on div "single-neutral-actions-share-1 Invited" at bounding box center [783, 66] width 64 height 13
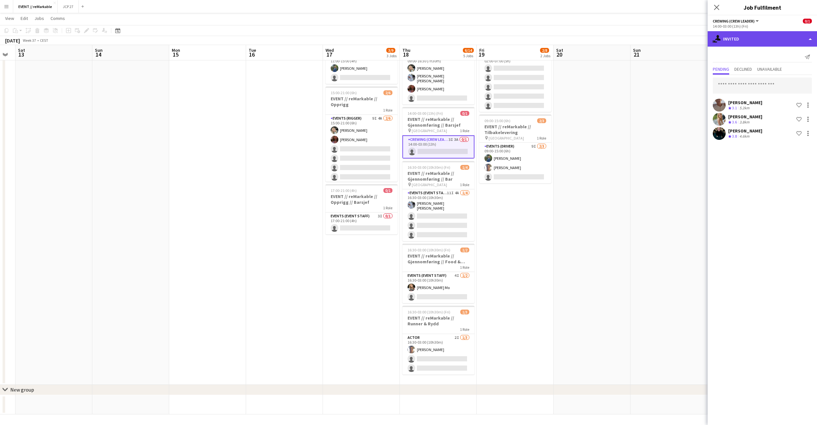
click at [731, 38] on div "single-neutral-actions-share-1 Invited" at bounding box center [761, 38] width 109 height 15
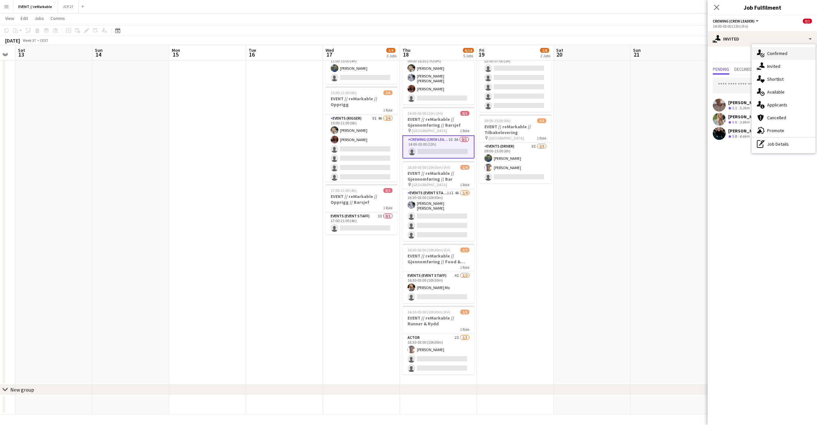
click at [781, 55] on div "single-neutral-actions-check-2 Confirmed" at bounding box center [783, 53] width 64 height 13
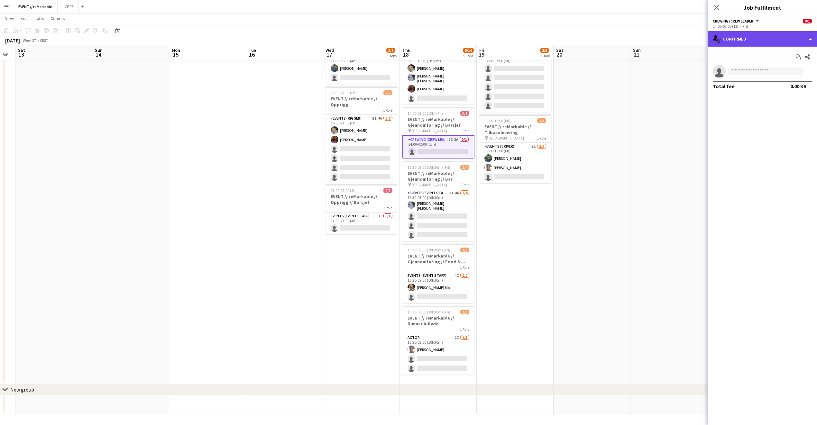
click at [749, 37] on div "single-neutral-actions-check-2 Confirmed" at bounding box center [761, 38] width 109 height 15
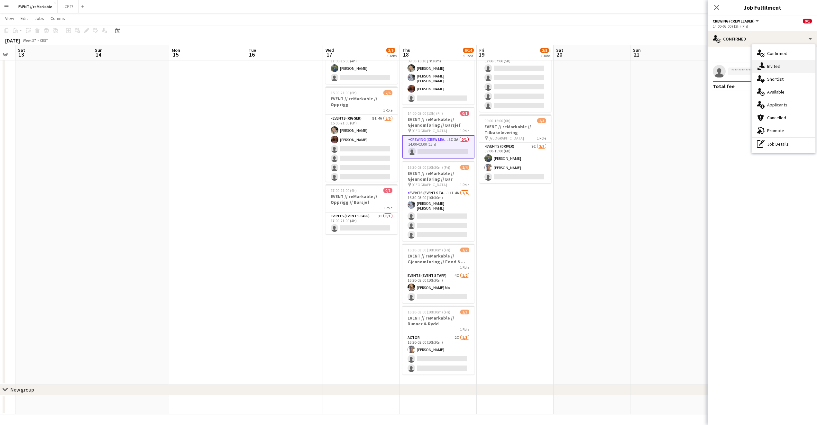
click at [796, 68] on div "single-neutral-actions-share-1 Invited" at bounding box center [783, 66] width 64 height 13
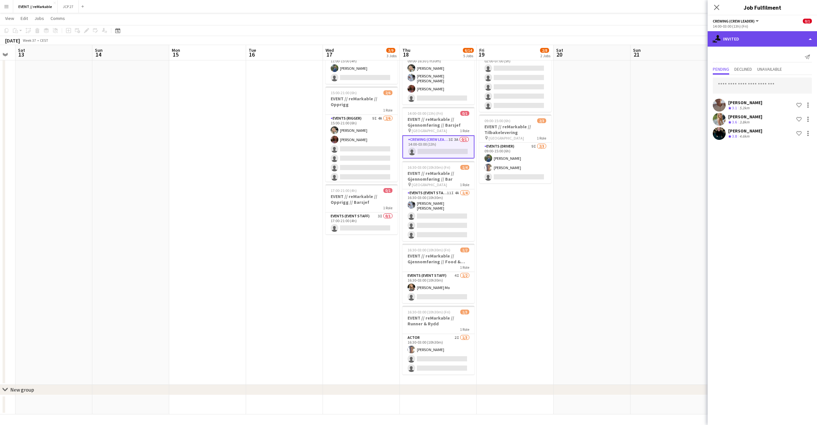
click at [766, 40] on div "single-neutral-actions-share-1 Invited" at bounding box center [761, 38] width 109 height 15
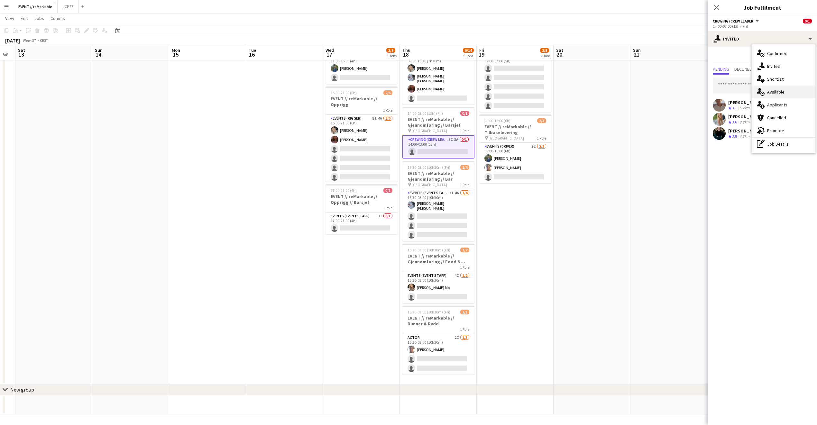
click at [795, 92] on div "single-neutral-actions-upload Available" at bounding box center [783, 92] width 64 height 13
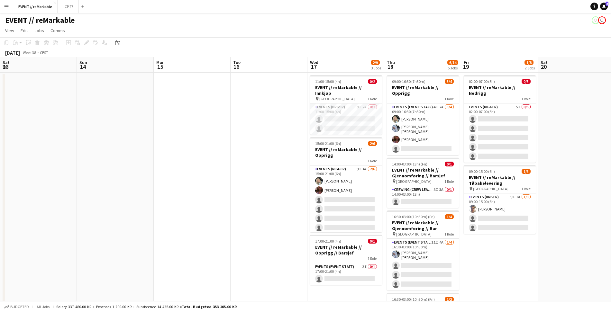
scroll to position [0, 194]
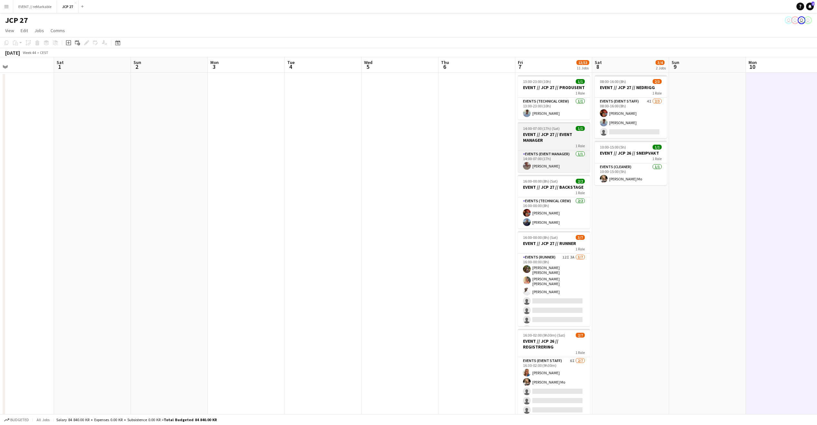
scroll to position [0, 154]
